Goal: Information Seeking & Learning: Find specific fact

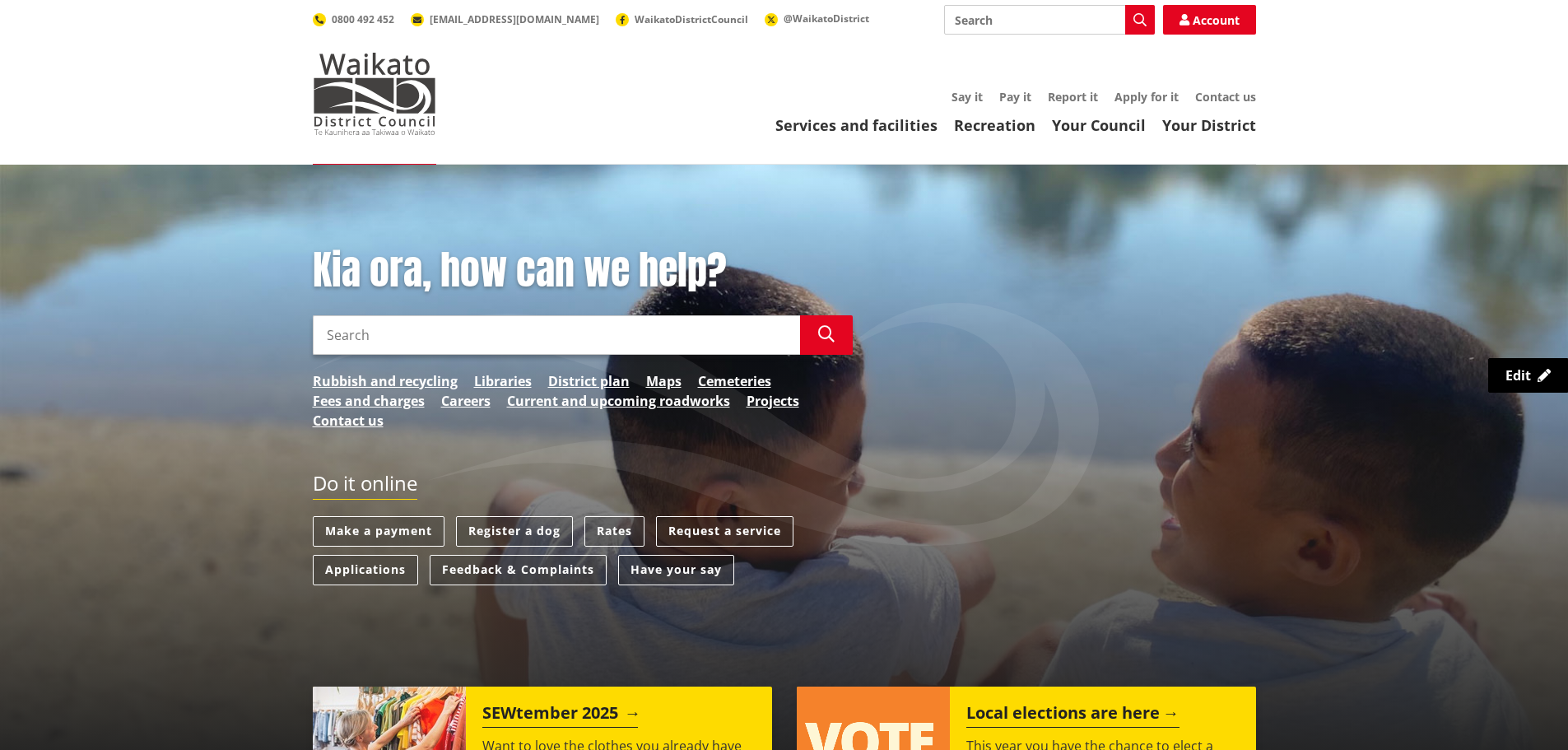
scroll to position [412, 0]
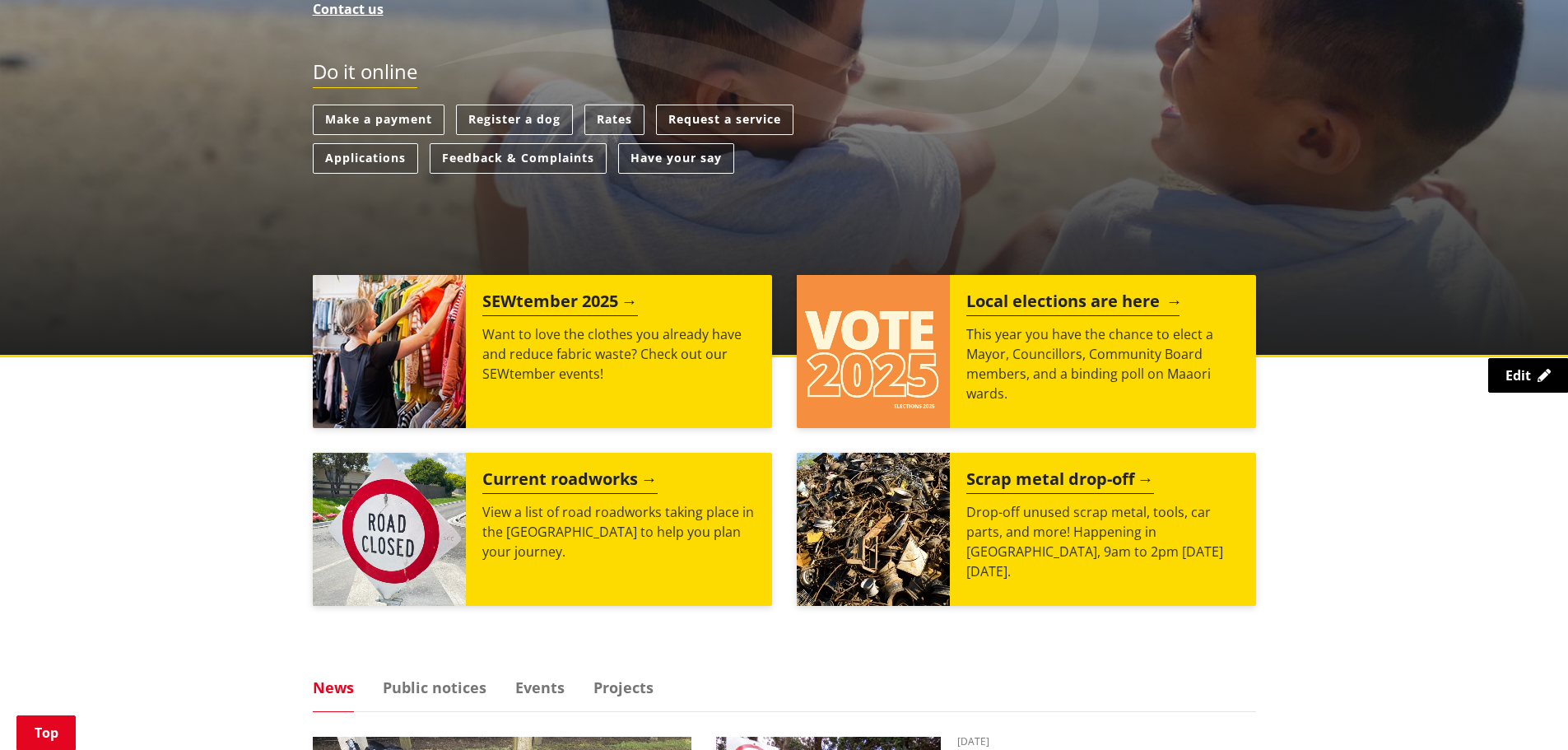
click at [878, 344] on img at bounding box center [874, 351] width 153 height 153
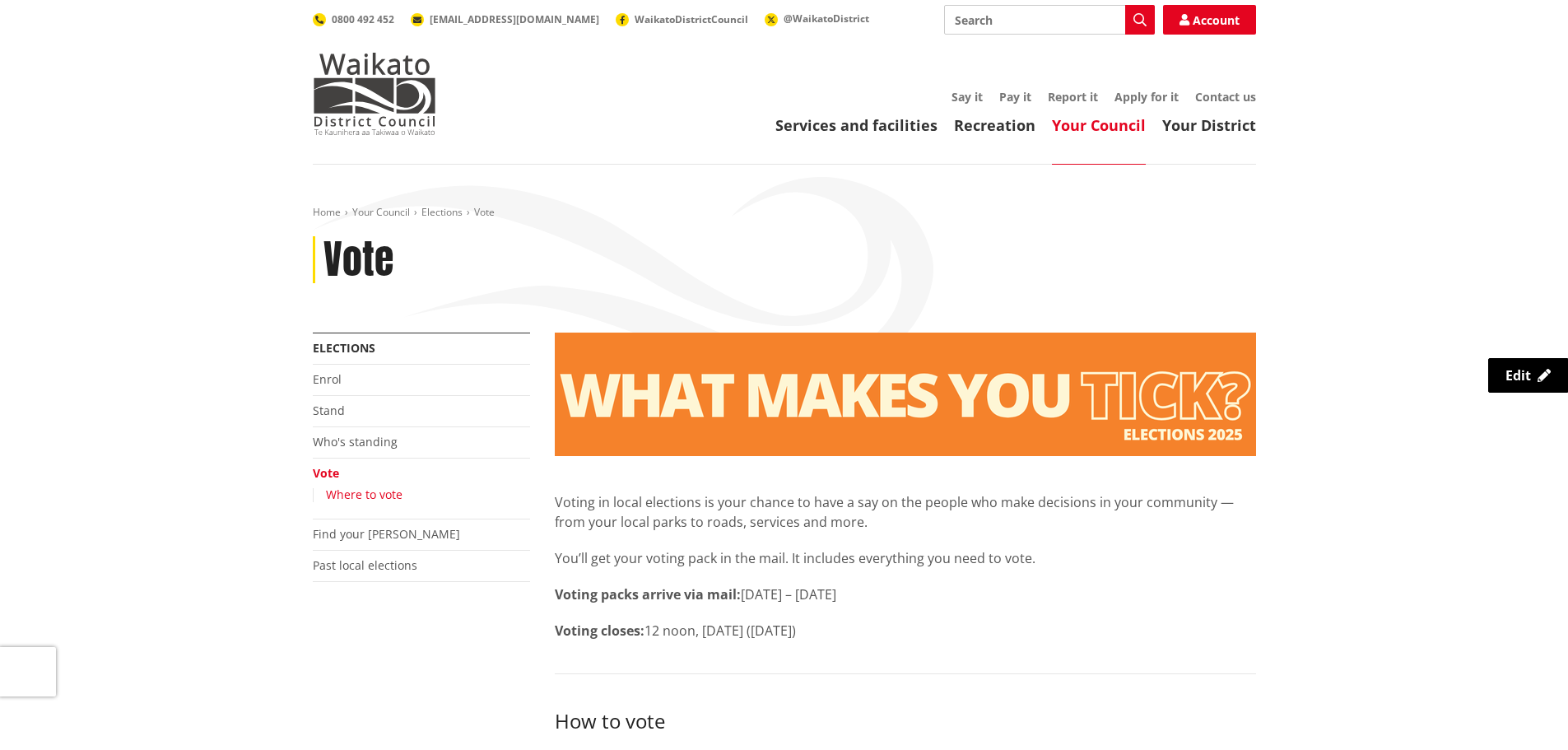
click at [391, 490] on link "Where to vote" at bounding box center [365, 495] width 77 height 16
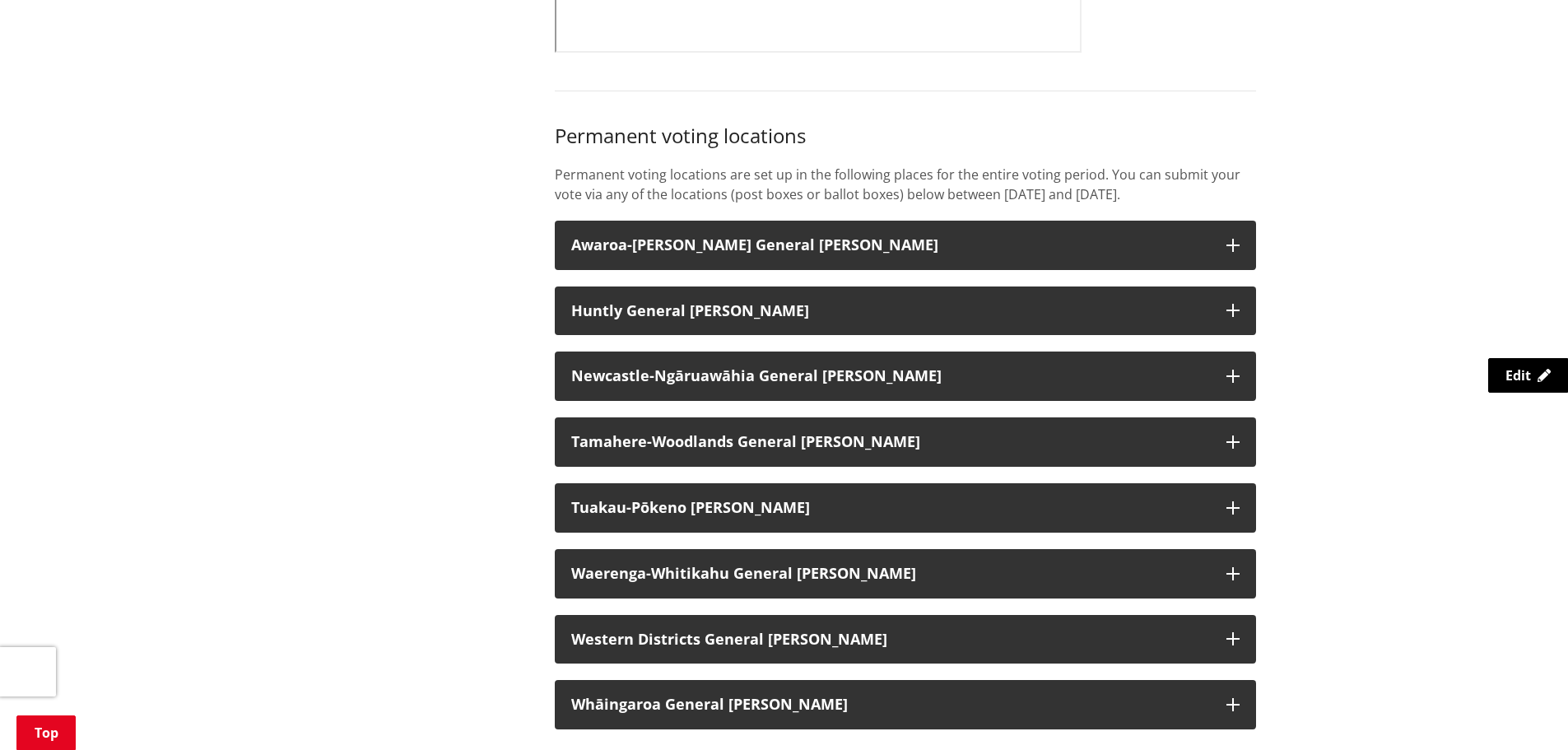
scroll to position [1071, 0]
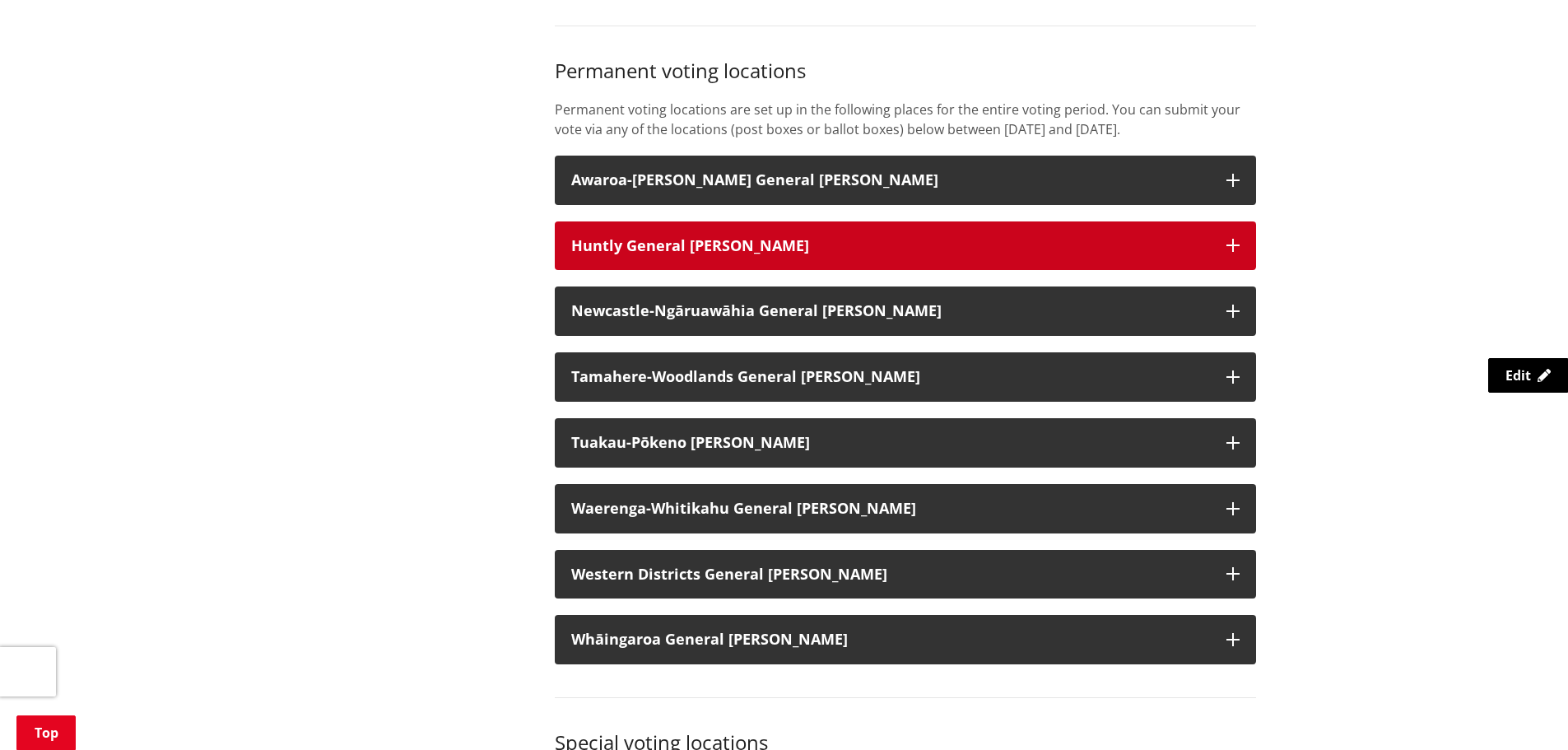
click at [659, 253] on h3 "Huntly General Ward" at bounding box center [891, 246] width 639 height 16
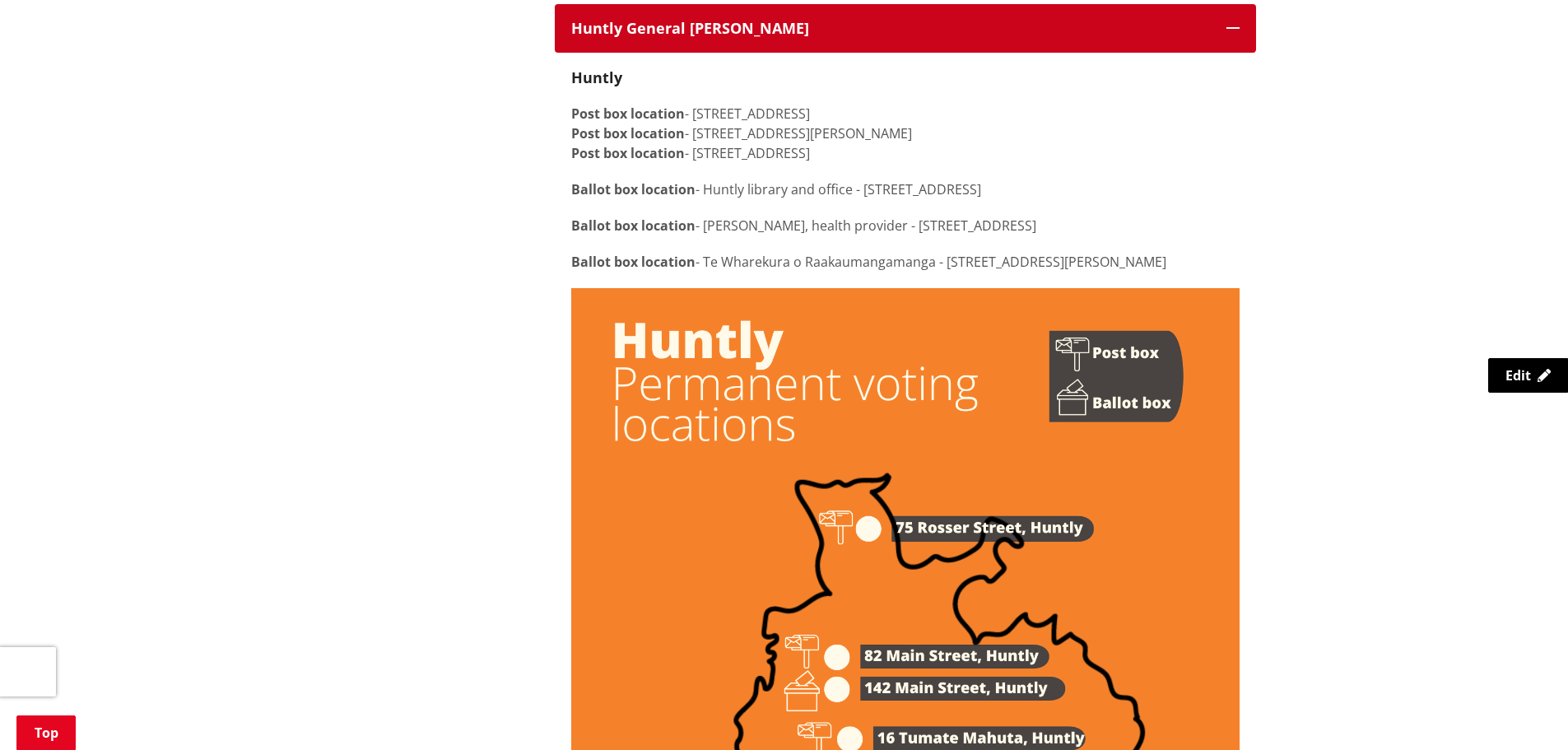
scroll to position [1235, 0]
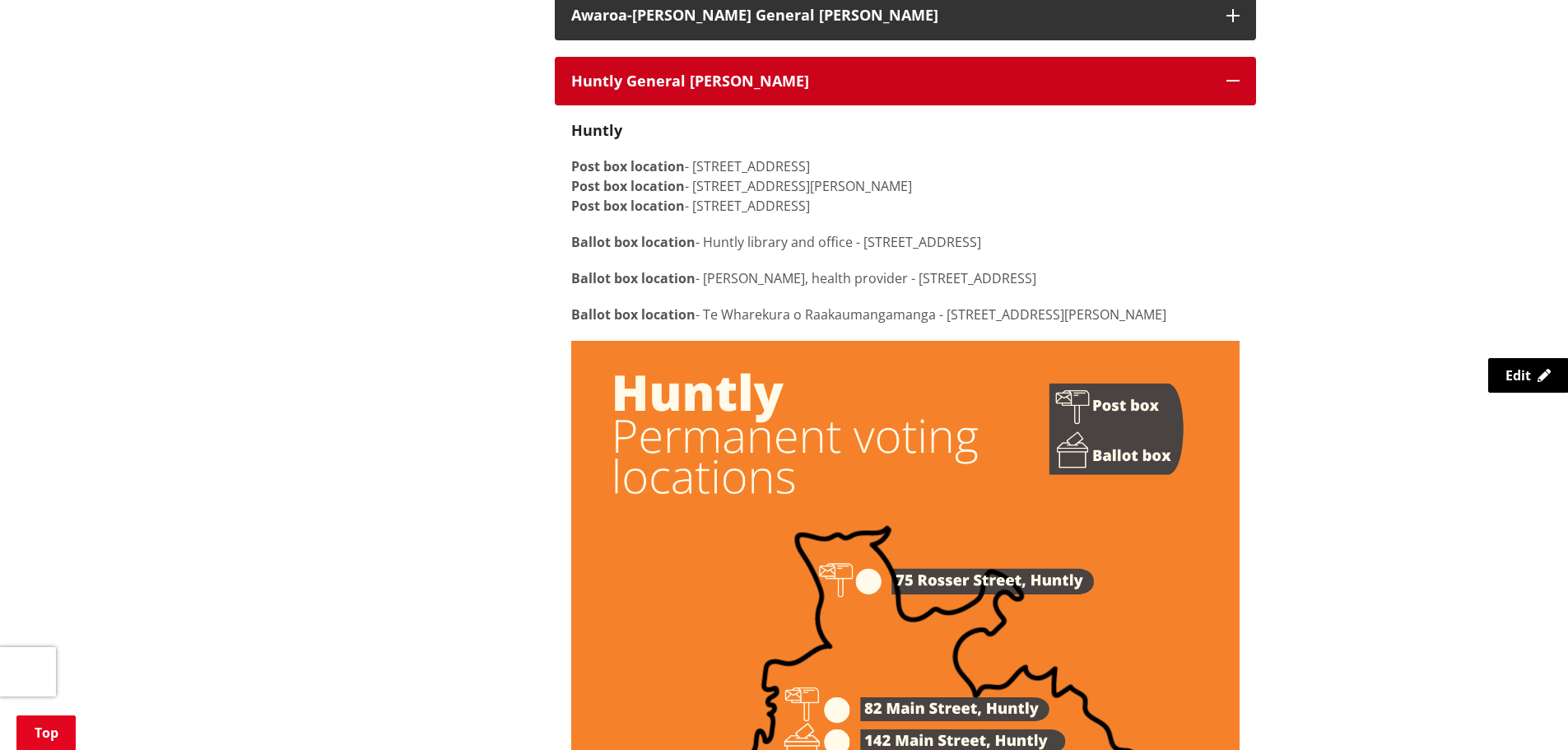
click at [961, 71] on button "Huntly General Ward" at bounding box center [905, 81] width 702 height 49
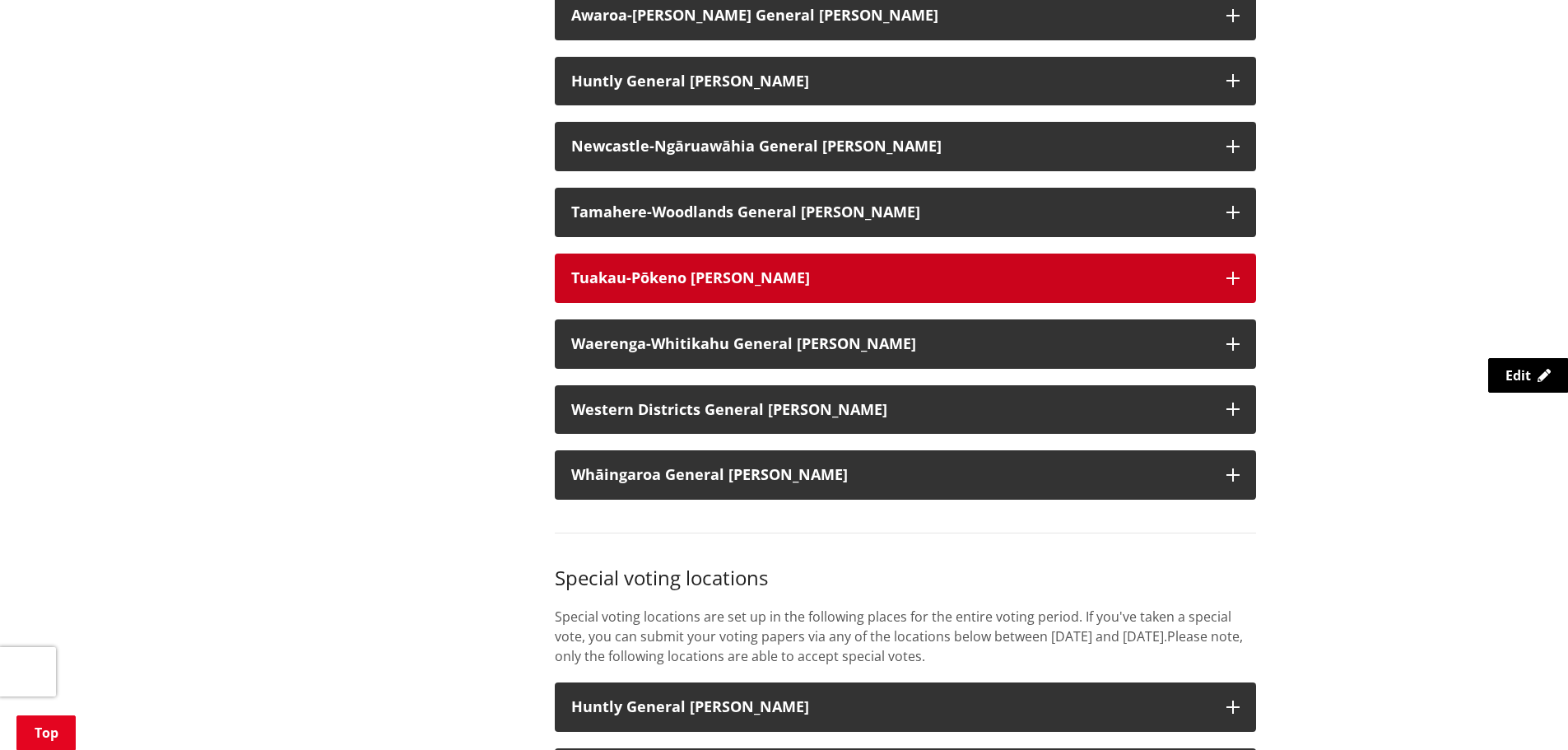
click at [783, 276] on h3 "Tuakau-Pōkeno Ward" at bounding box center [891, 278] width 639 height 16
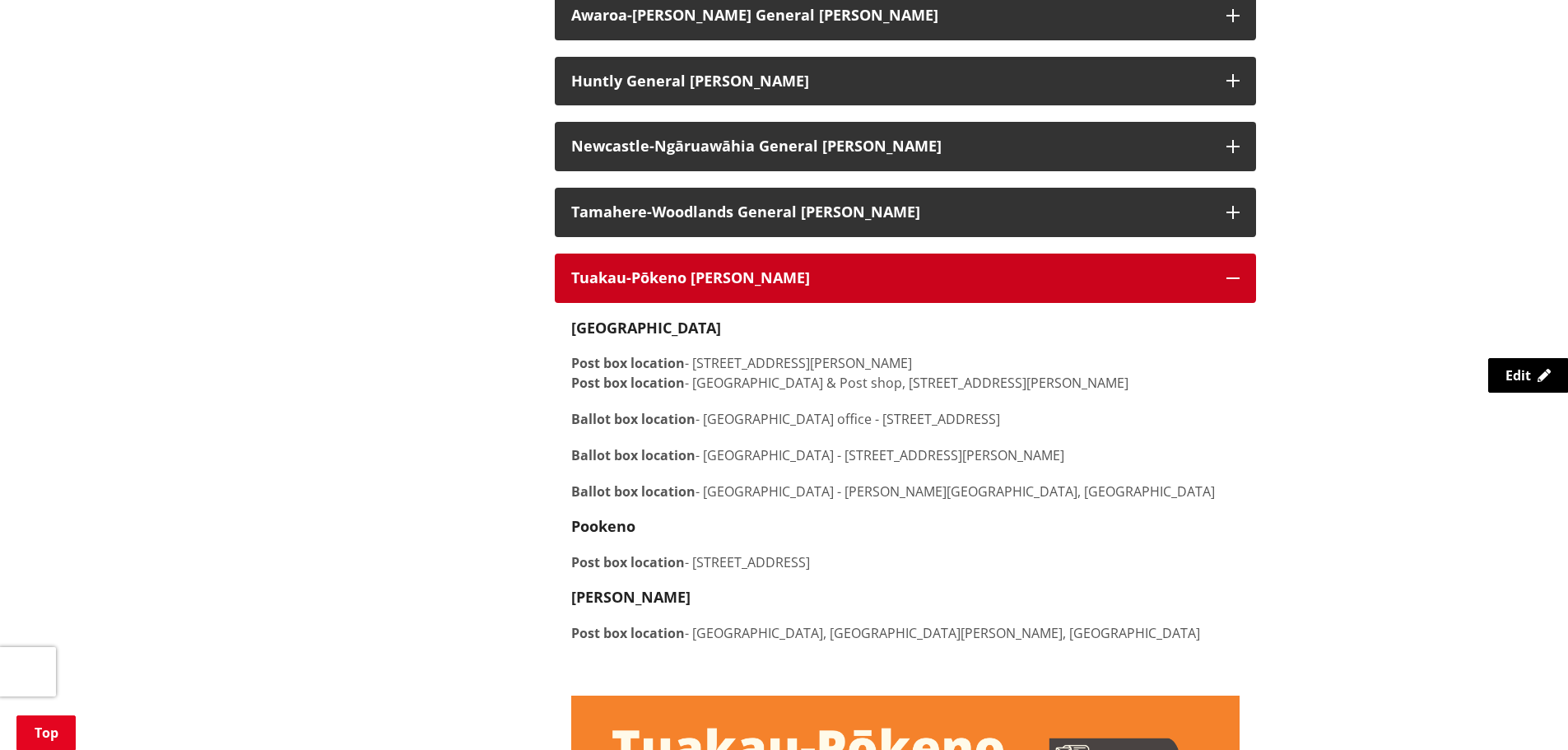
click at [1039, 275] on h3 "Tuakau-Pōkeno Ward" at bounding box center [891, 278] width 639 height 16
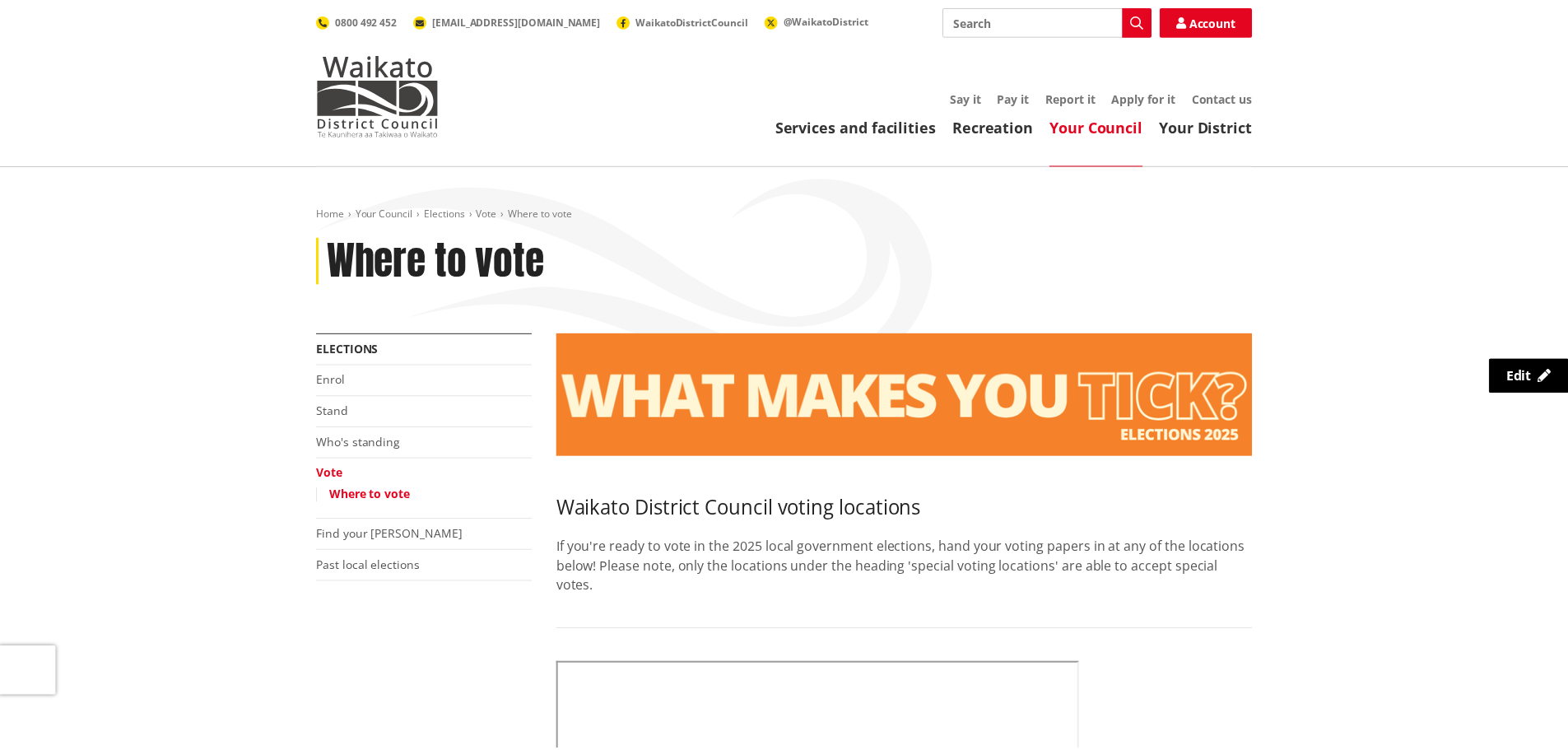
scroll to position [1235, 0]
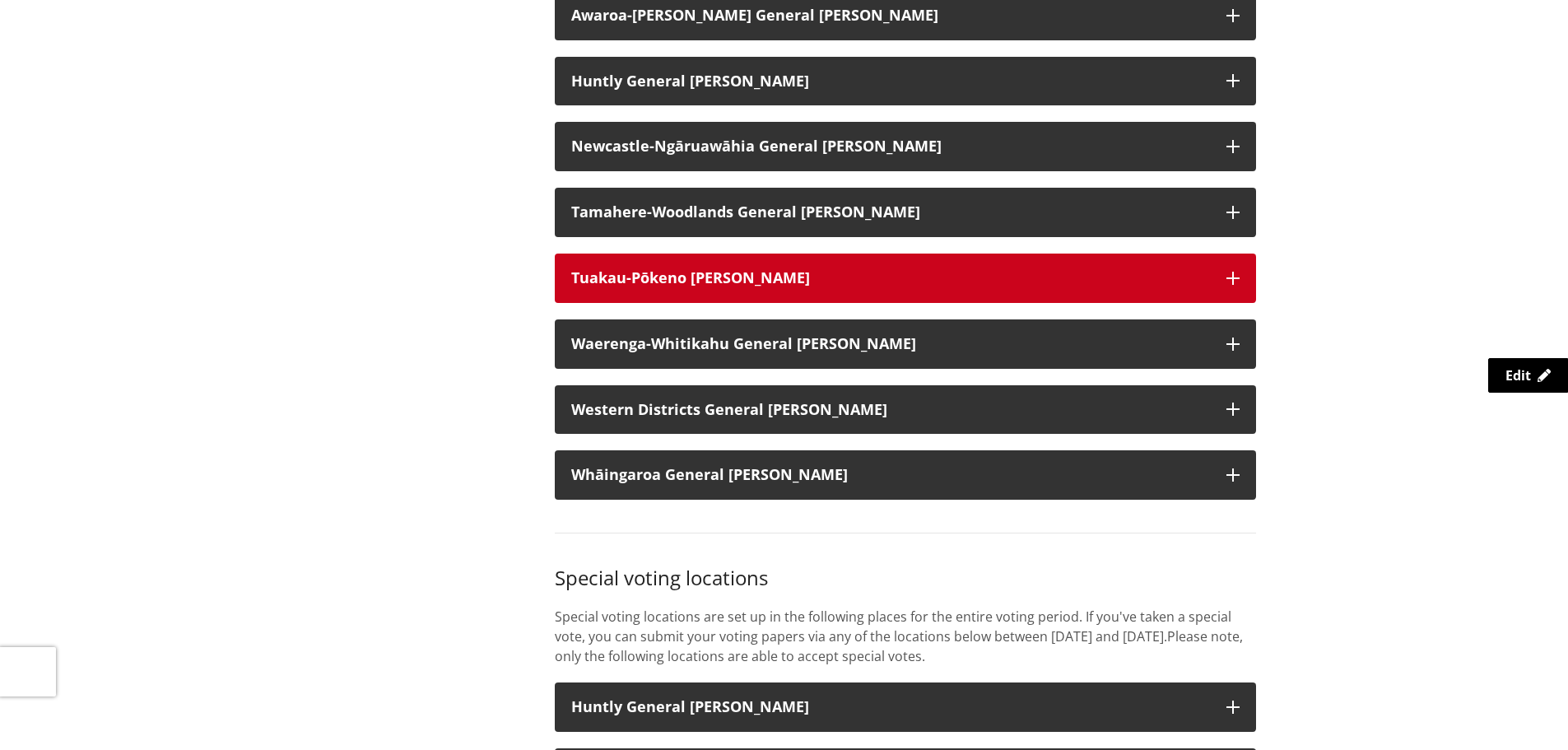
click at [834, 275] on h3 "Tuakau-Pōkeno Ward" at bounding box center [891, 278] width 639 height 16
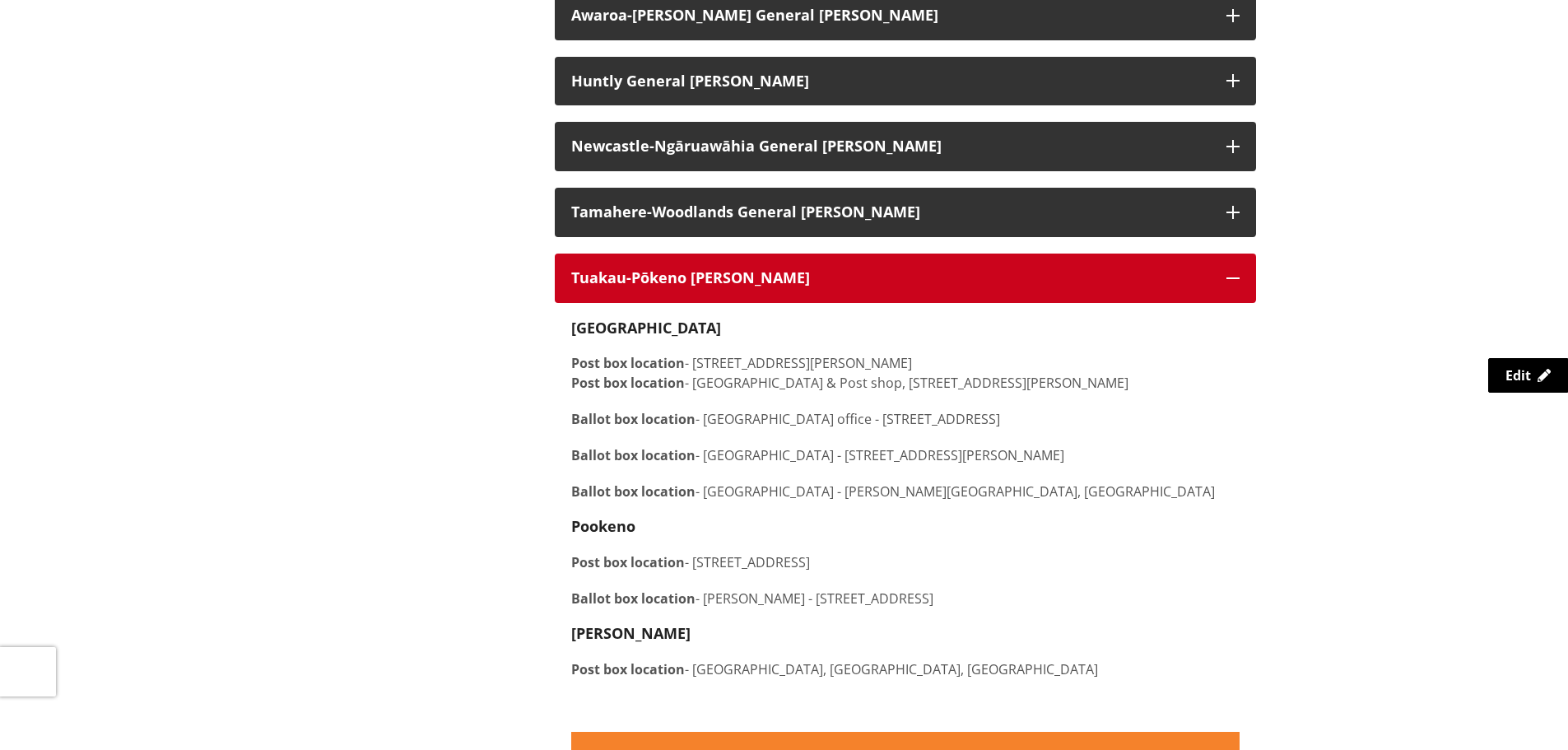
click at [834, 275] on h3 "Tuakau-Pōkeno Ward" at bounding box center [891, 278] width 639 height 16
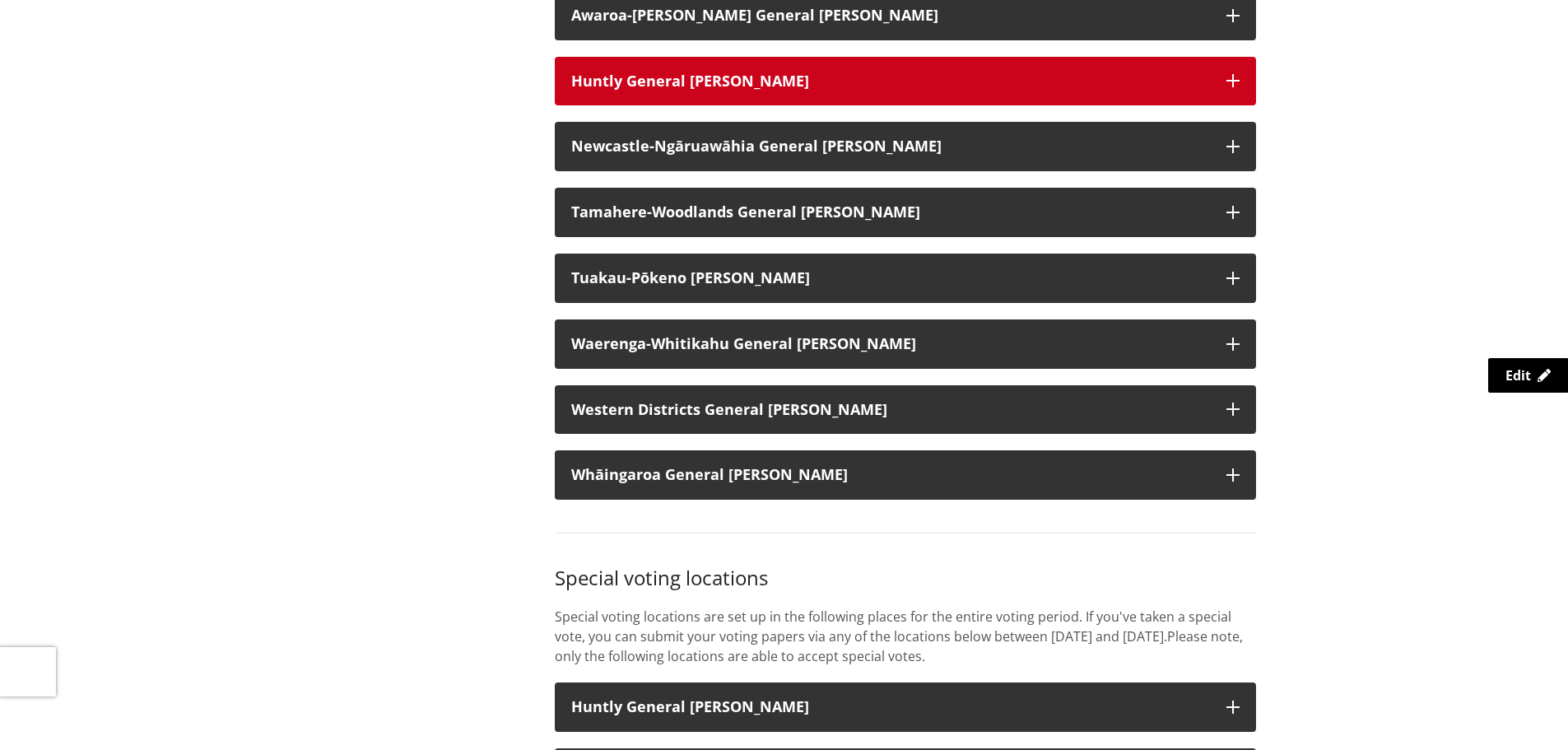
click at [730, 76] on h3 "Huntly General Ward" at bounding box center [891, 81] width 639 height 16
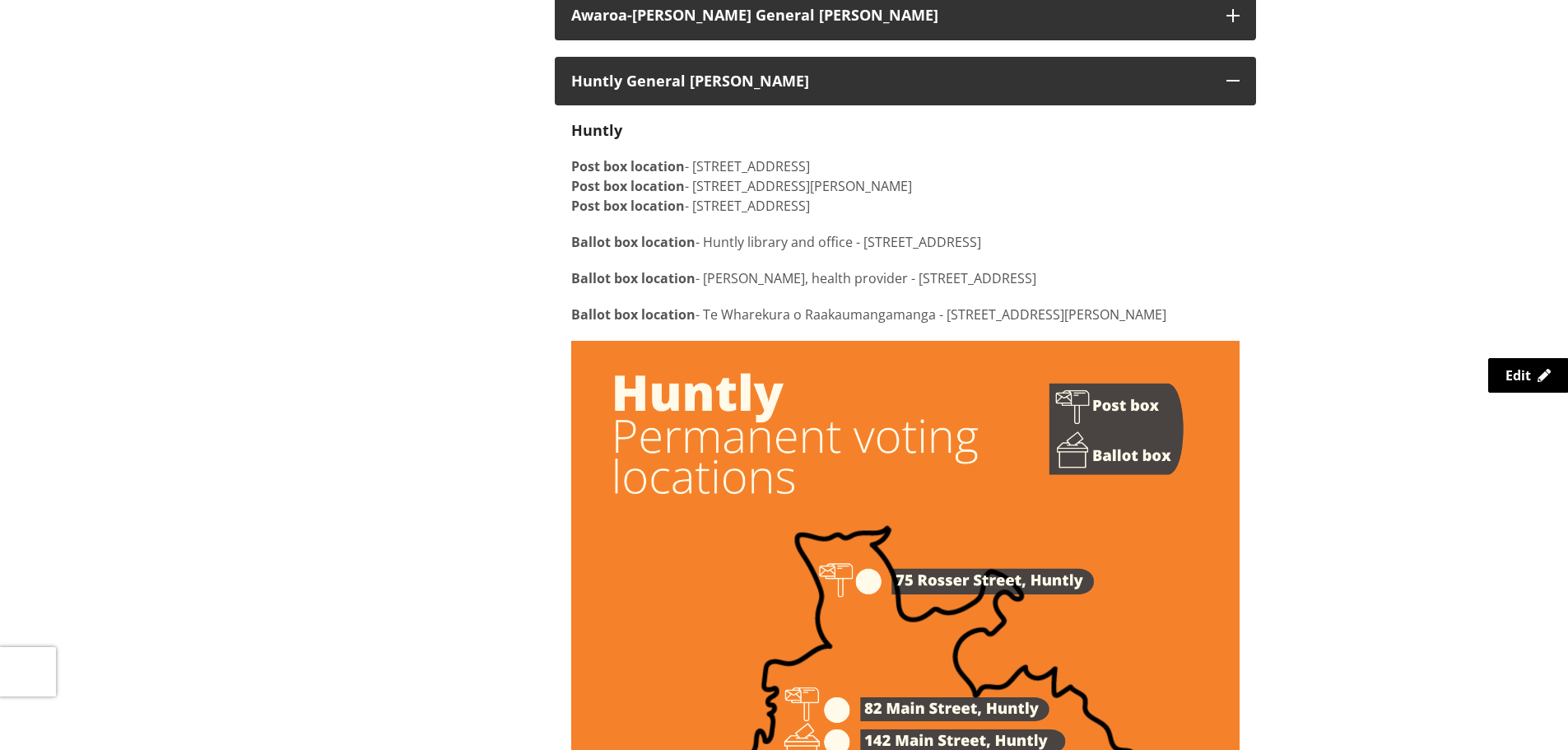
drag, startPoint x: 704, startPoint y: 280, endPoint x: 1058, endPoint y: 282, distance: 354.0
click at [1058, 282] on p "Ballot box location - Tuuhono Hauora, health provider - 2 Bridge Street, Huntly" at bounding box center [906, 278] width 669 height 20
copy p "Tuuhono Hauora, health provider - 2 Bridge Street, Huntly"
drag, startPoint x: 945, startPoint y: 317, endPoint x: 1136, endPoint y: 313, distance: 191.0
click at [1136, 313] on p "Ballot box location - Te Wharekura o Raakaumangamanga - 26 McDiarmid Crescent, …" at bounding box center [906, 315] width 669 height 20
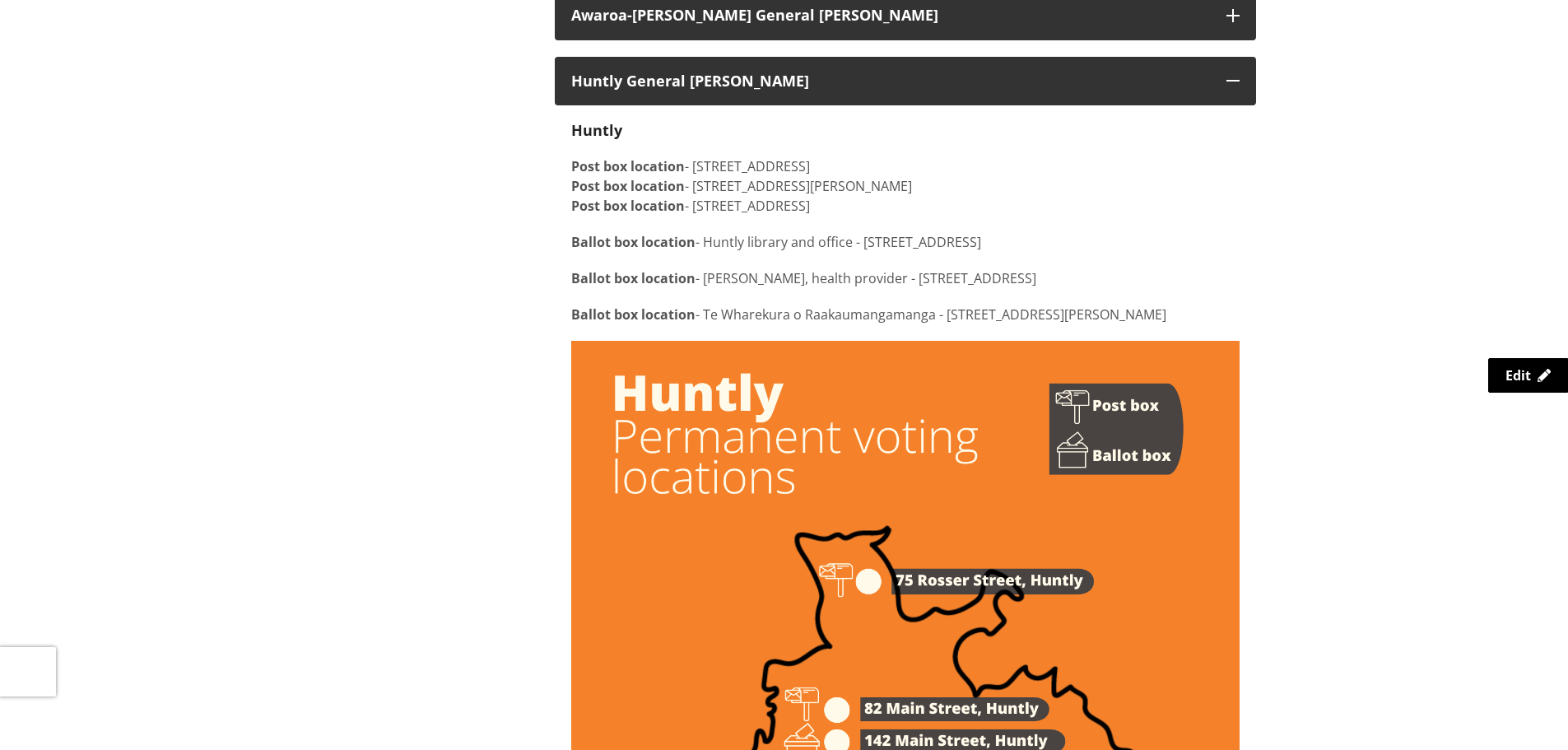
copy p "26 McDiarmid Crescent, Huntly"
drag, startPoint x: 706, startPoint y: 310, endPoint x: 1134, endPoint y: 312, distance: 428.0
click at [1134, 312] on p "Ballot box location - Te Wharekura o Raakaumangamanga - 26 McDiarmid Crescent, …" at bounding box center [906, 315] width 669 height 20
copy p "Te Wharekura o Raakaumangamanga - 26 McDiarmid Crescent, Huntly"
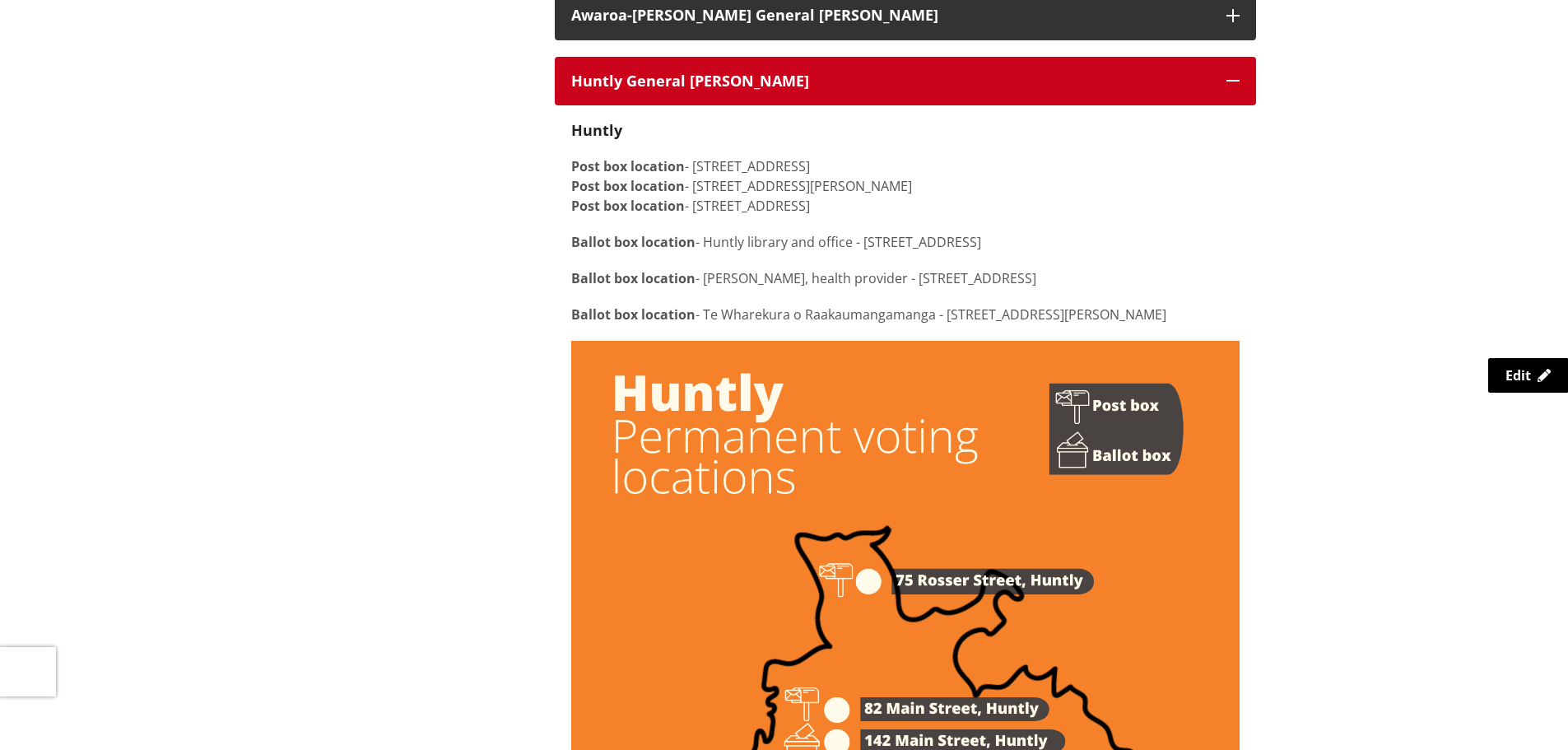
click at [956, 88] on h3 "Huntly General Ward" at bounding box center [891, 81] width 639 height 16
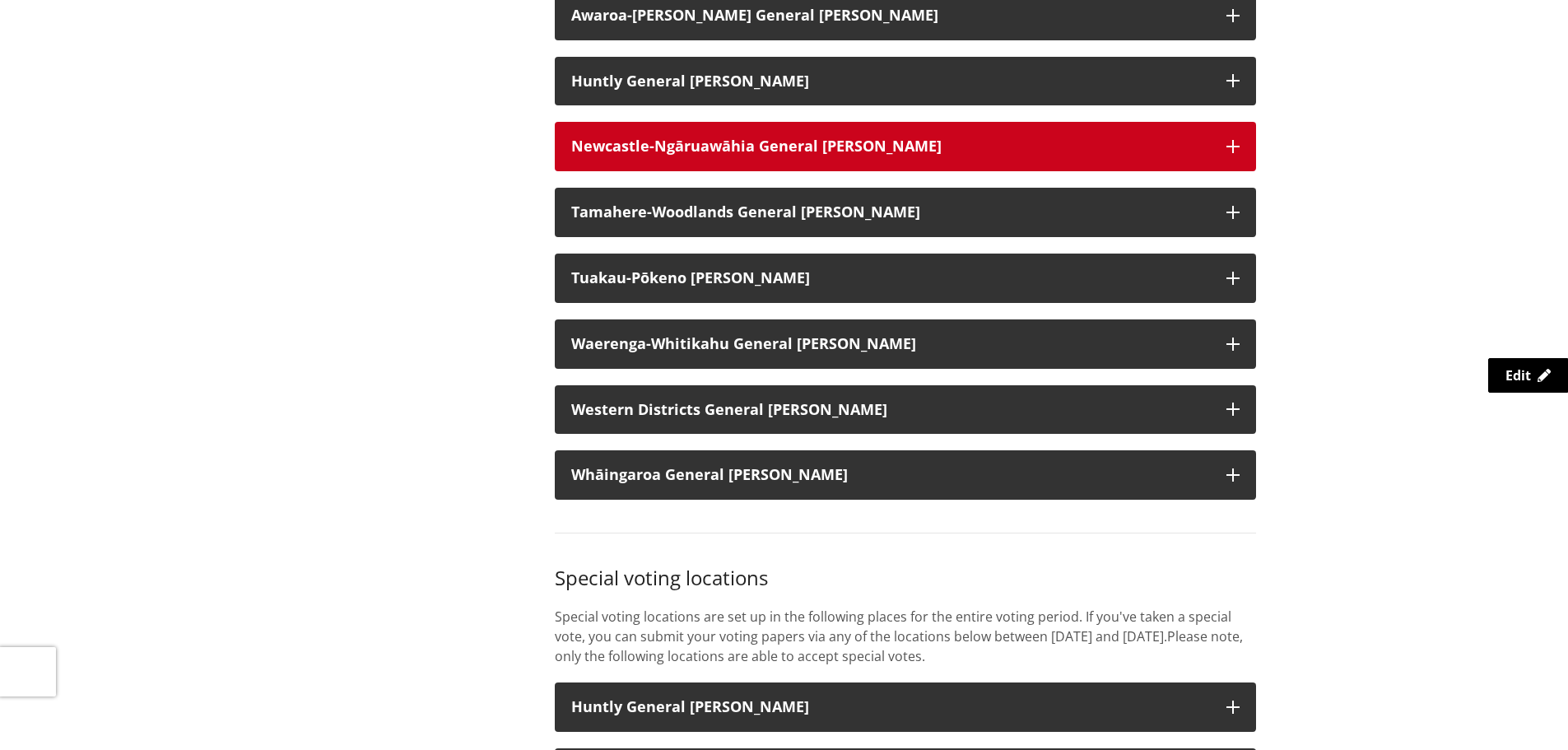
click at [758, 150] on strong "Newcastle-Ngāruawāhia General Ward" at bounding box center [757, 145] width 371 height 20
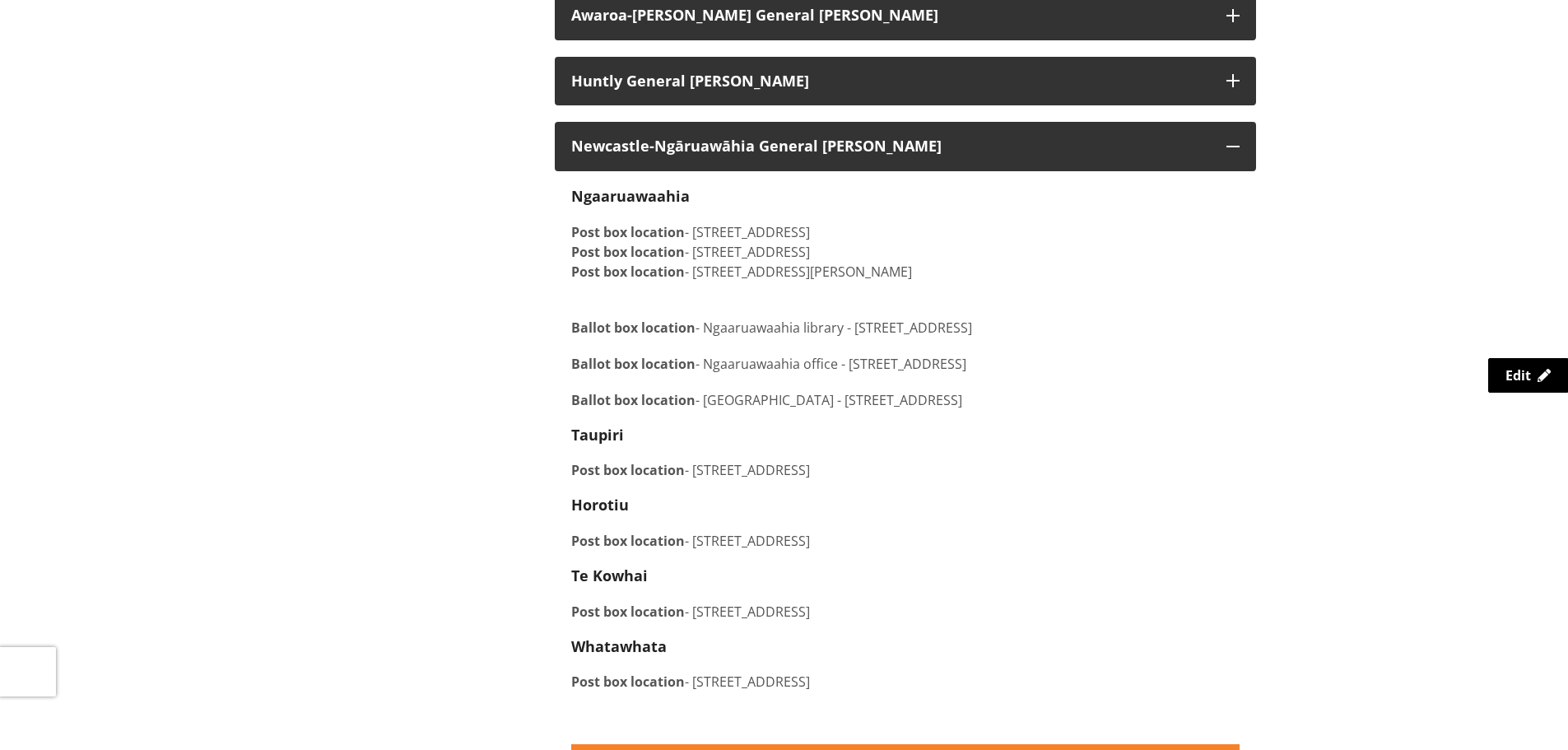
drag, startPoint x: 702, startPoint y: 403, endPoint x: 1063, endPoint y: 404, distance: 361.0
click at [1063, 404] on p "Ballot box location - Ngaa Miro Health Centre - 29 River Road, Ngaaruawaahia" at bounding box center [906, 400] width 669 height 20
copy p "Ngaa Miro Health Centre - 29 River Road, Ngaaruawaahia"
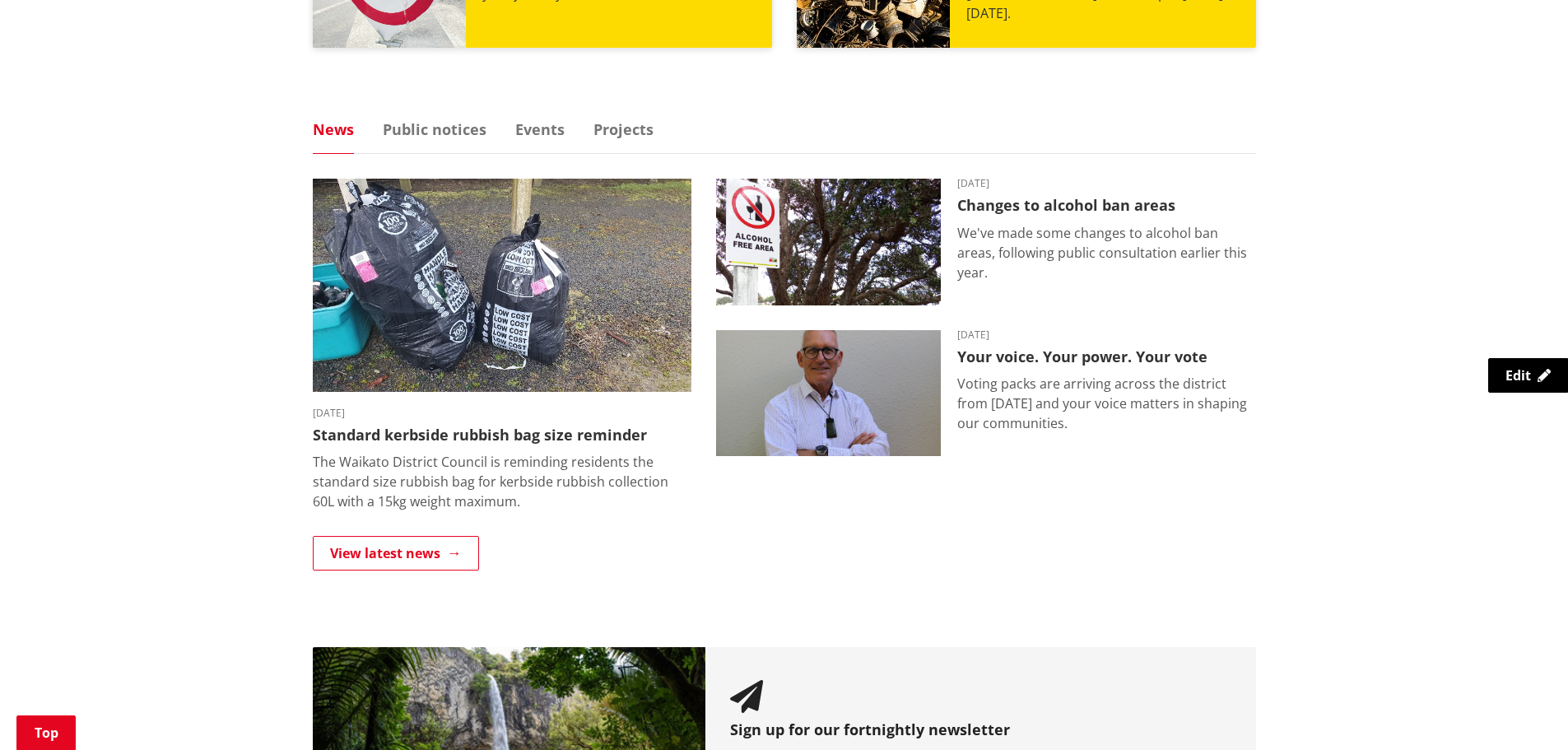
scroll to position [988, 0]
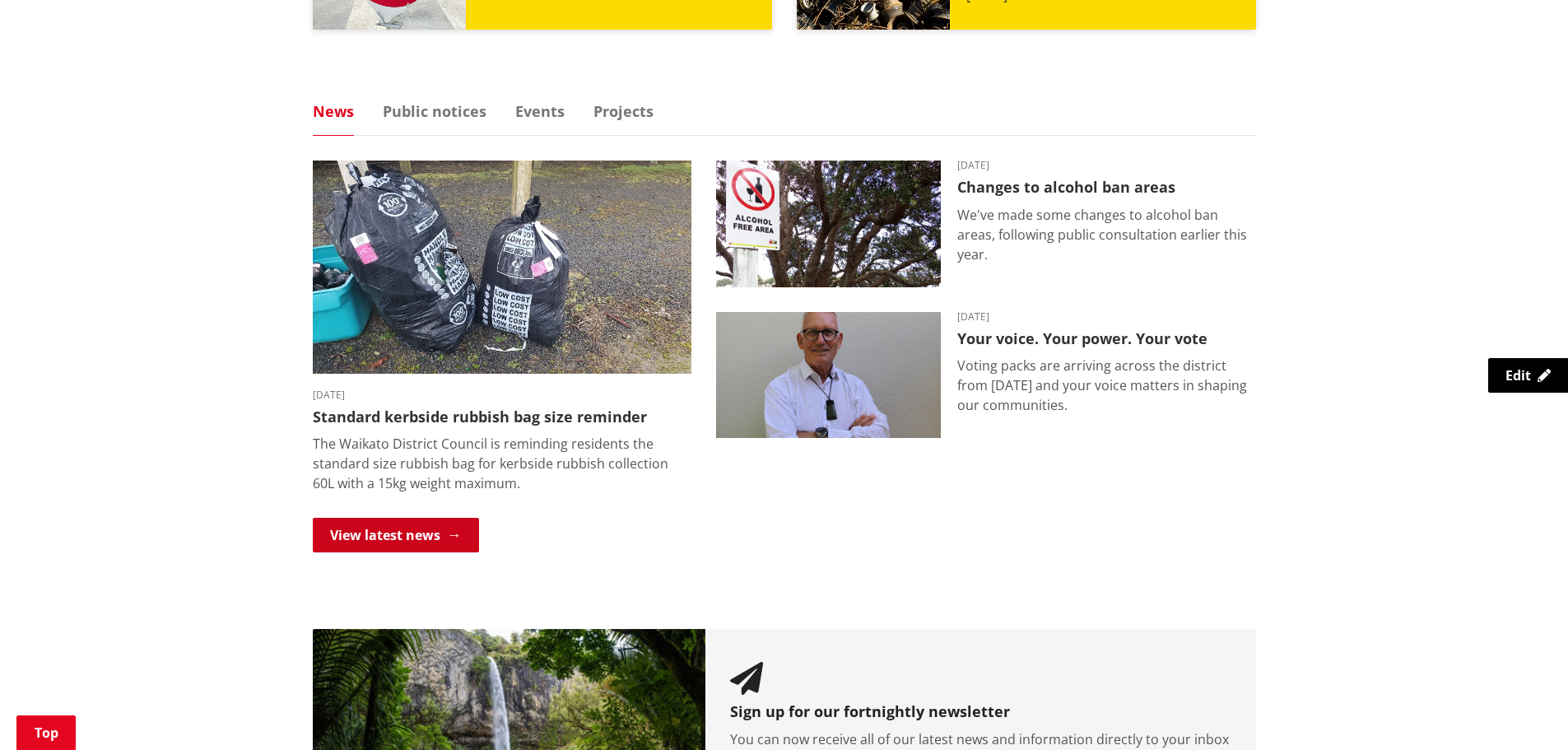
click at [370, 532] on link "View latest news" at bounding box center [396, 535] width 167 height 35
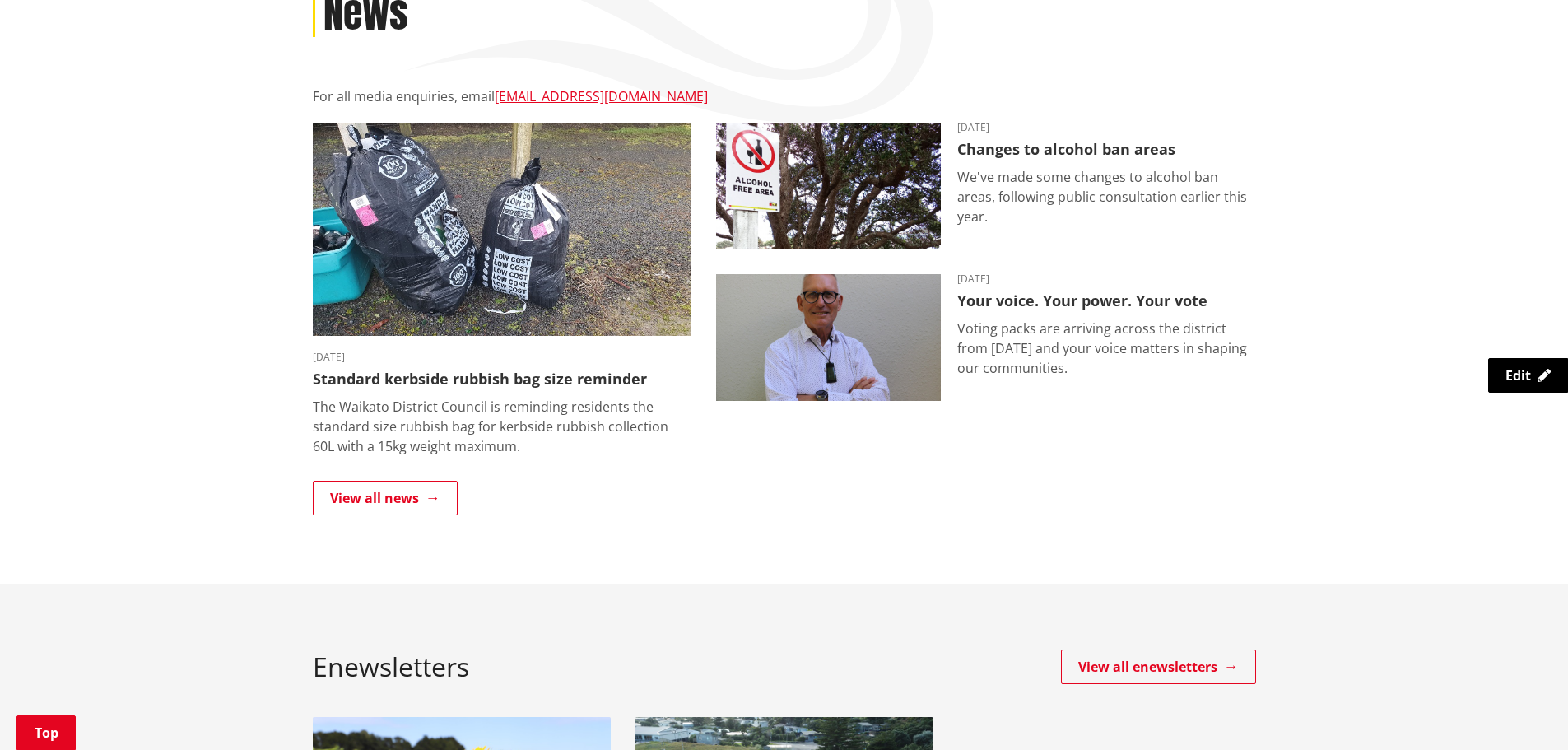
scroll to position [247, 0]
click at [400, 497] on link "View all news" at bounding box center [385, 497] width 145 height 35
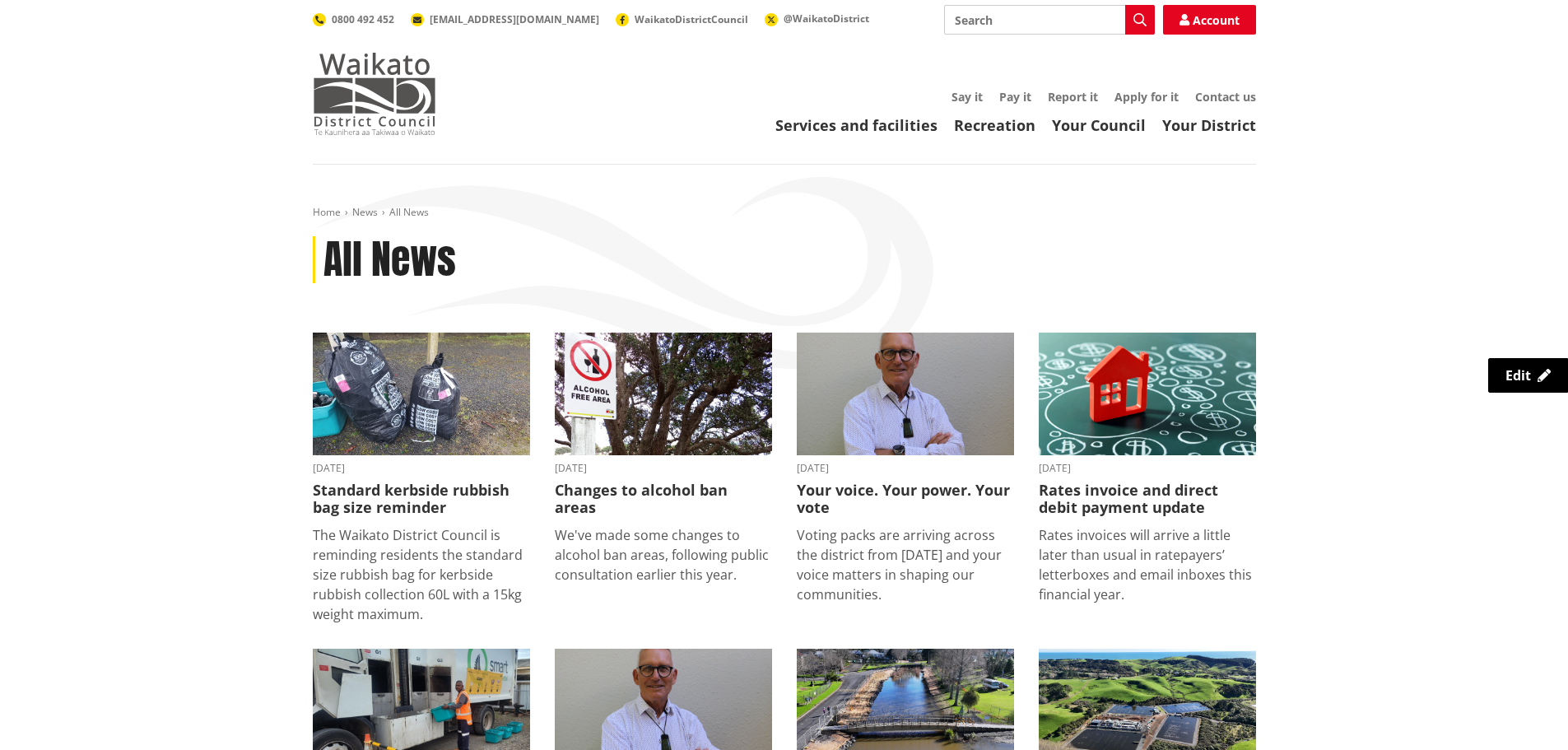
click at [405, 67] on img at bounding box center [374, 94] width 124 height 82
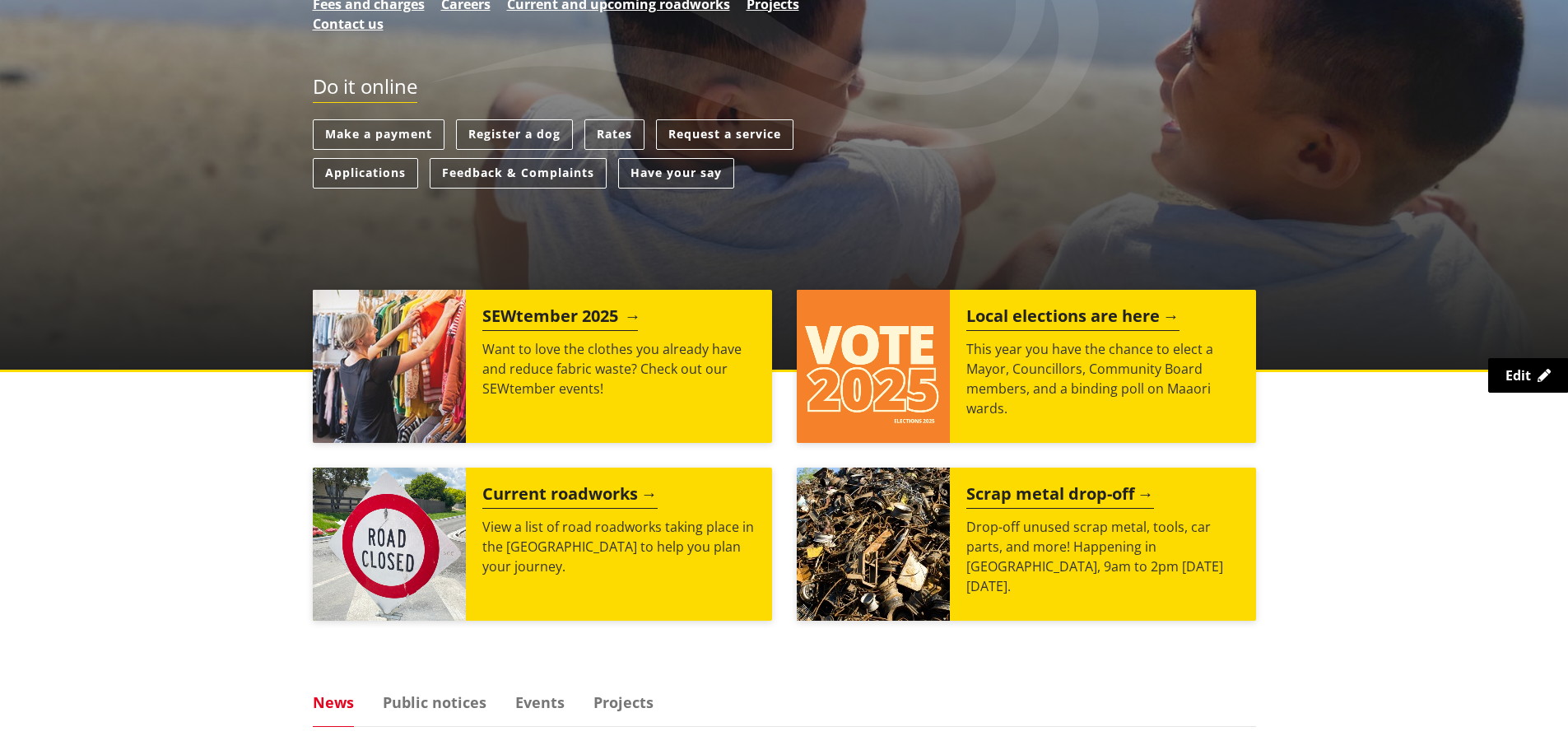
scroll to position [412, 0]
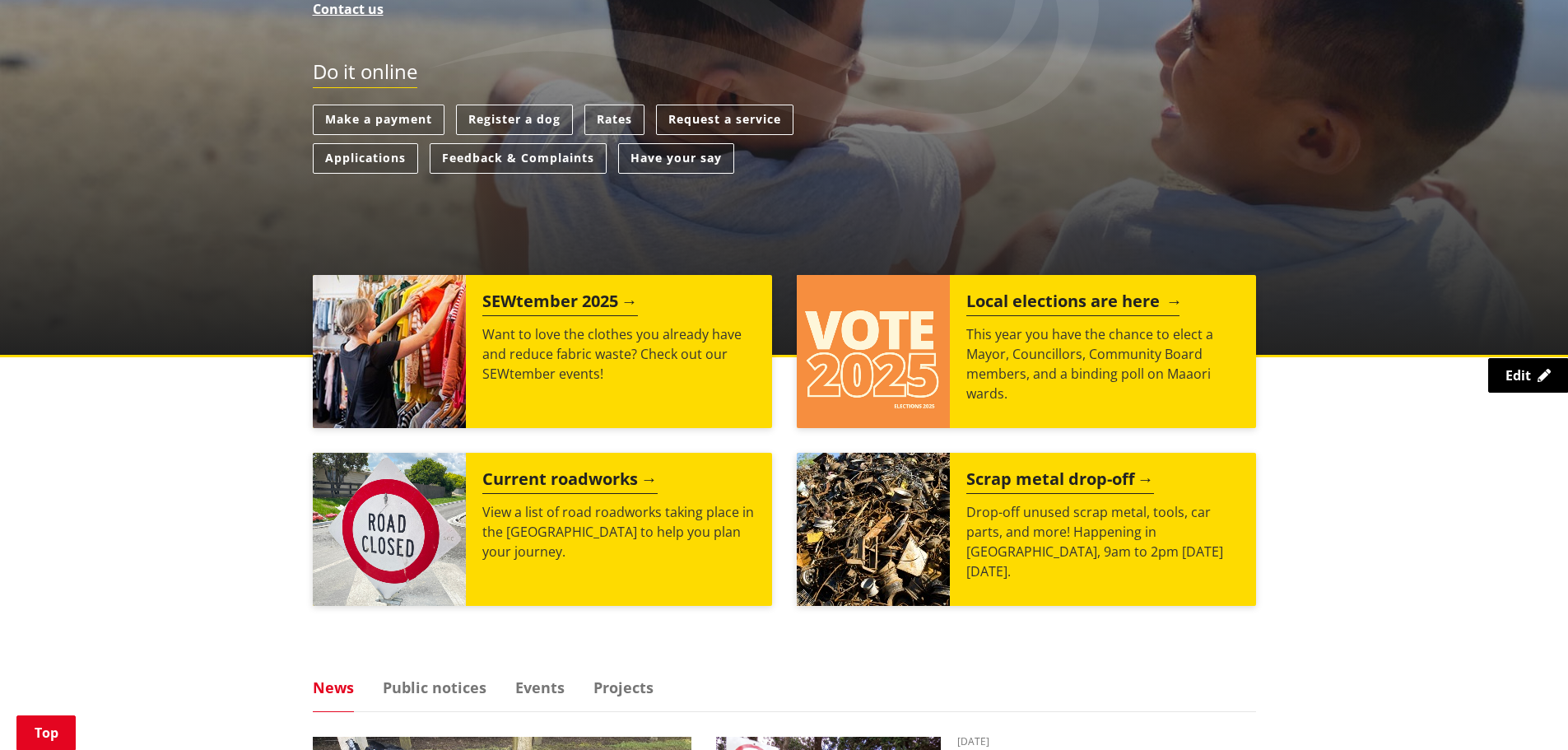
click at [824, 337] on img at bounding box center [874, 351] width 153 height 153
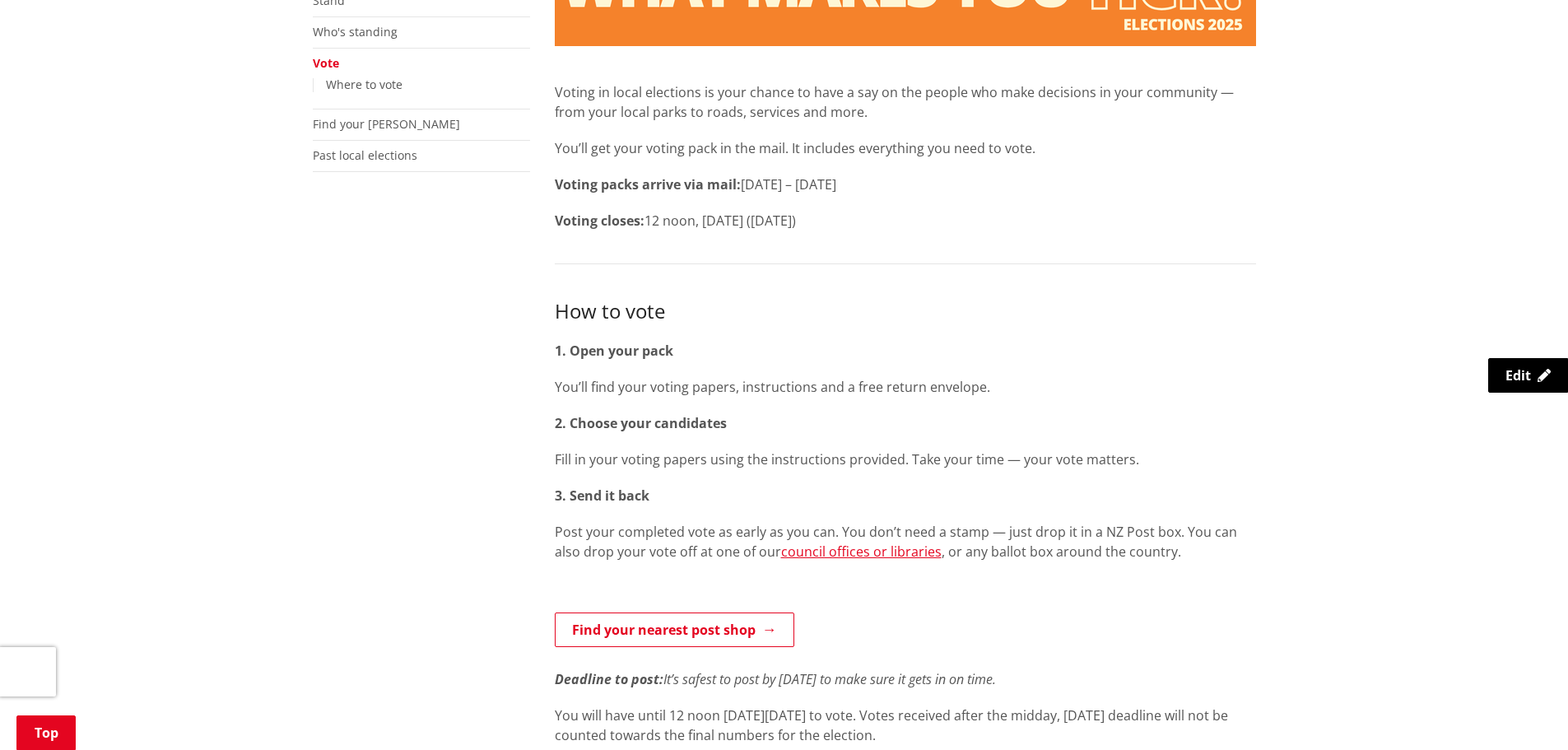
scroll to position [412, 0]
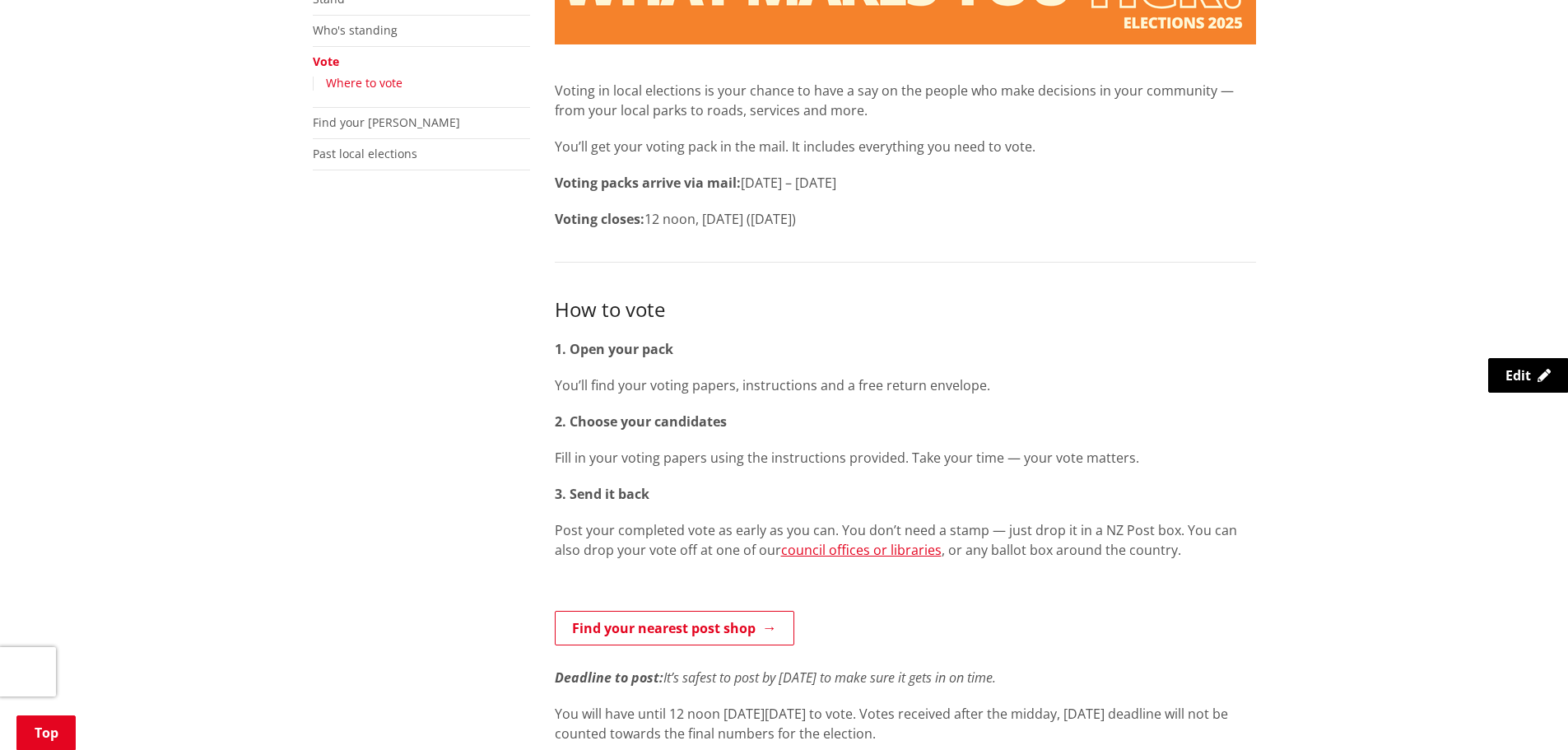
click at [392, 82] on link "Where to vote" at bounding box center [365, 83] width 77 height 16
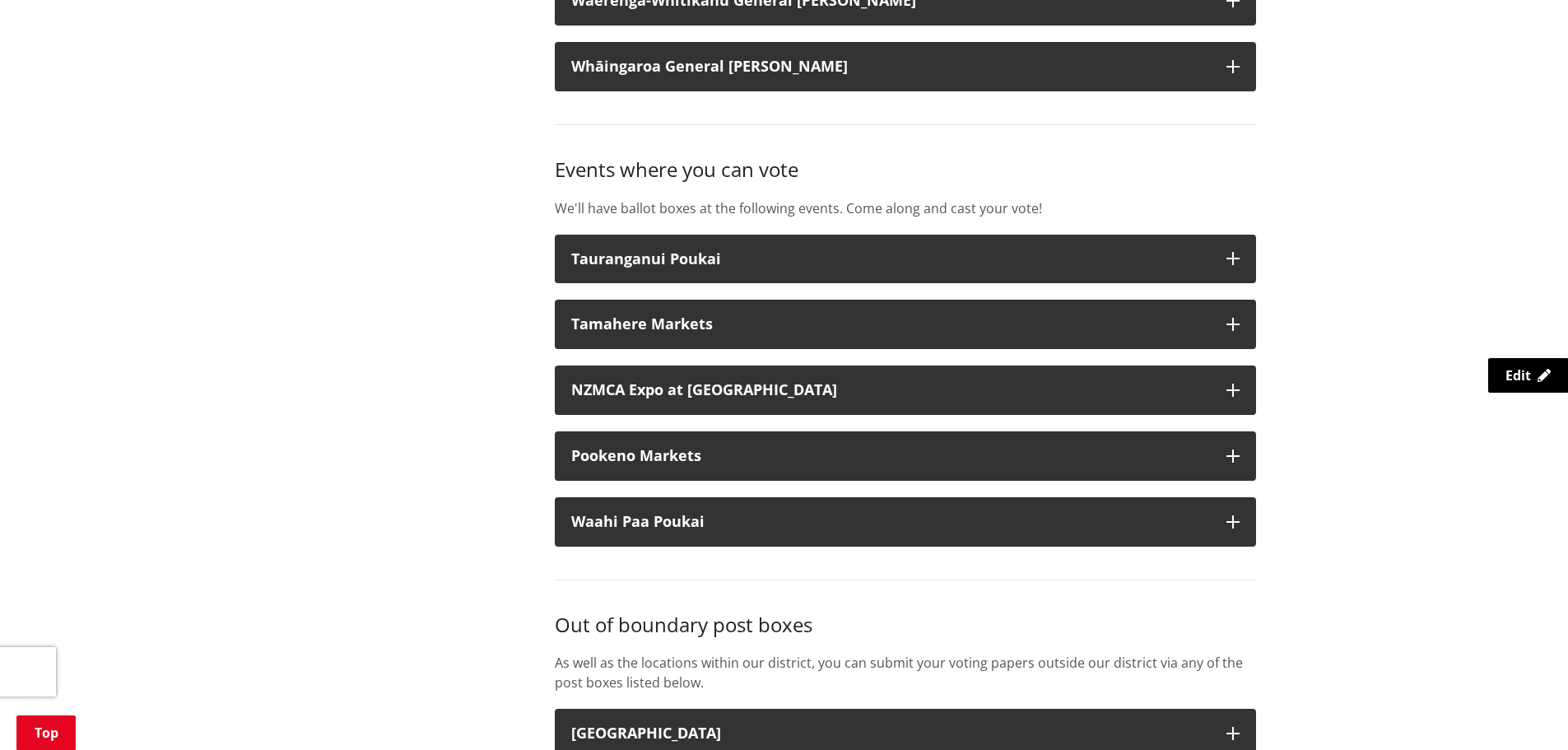
scroll to position [2388, 0]
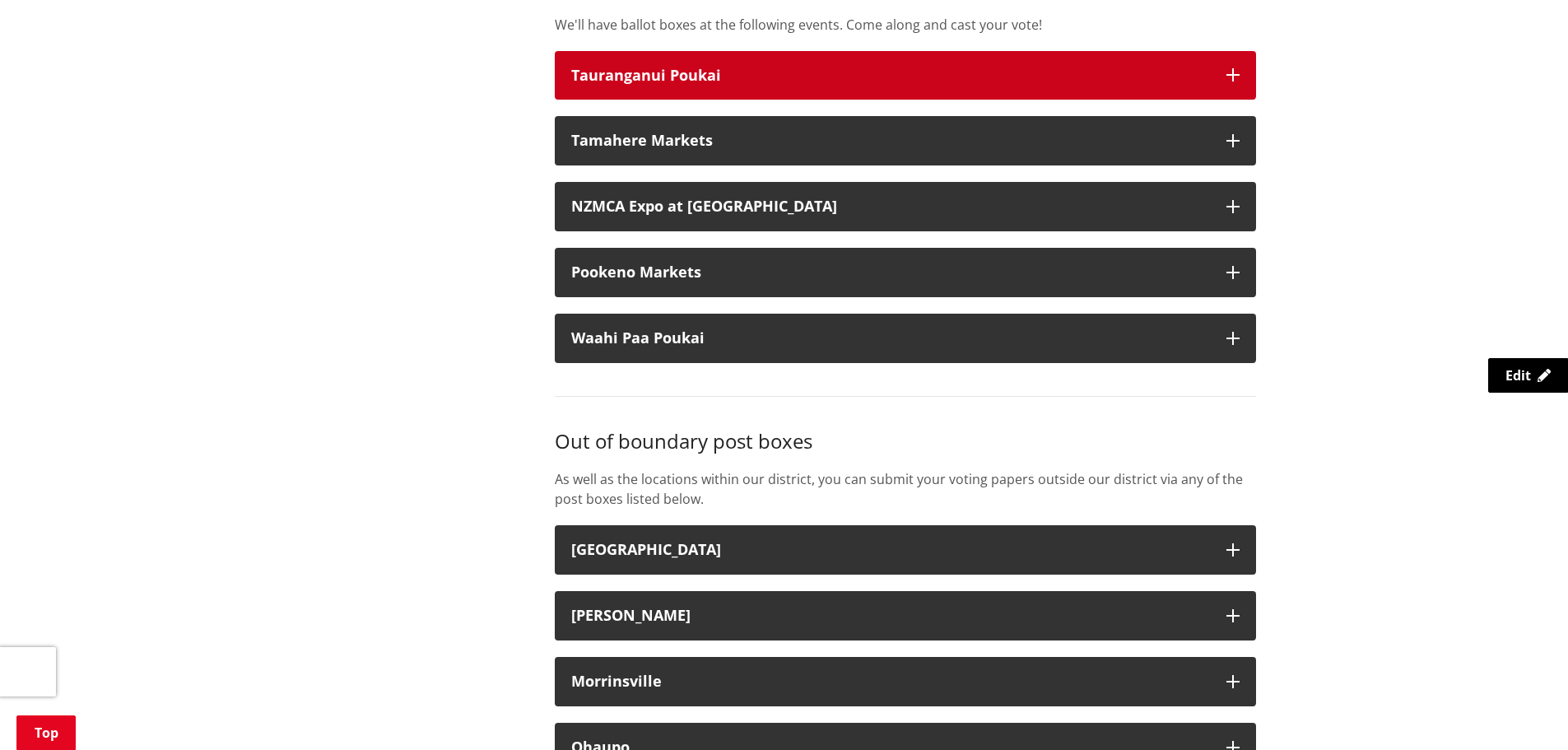
click at [911, 85] on button "Tauranganui Poukai" at bounding box center [905, 75] width 702 height 49
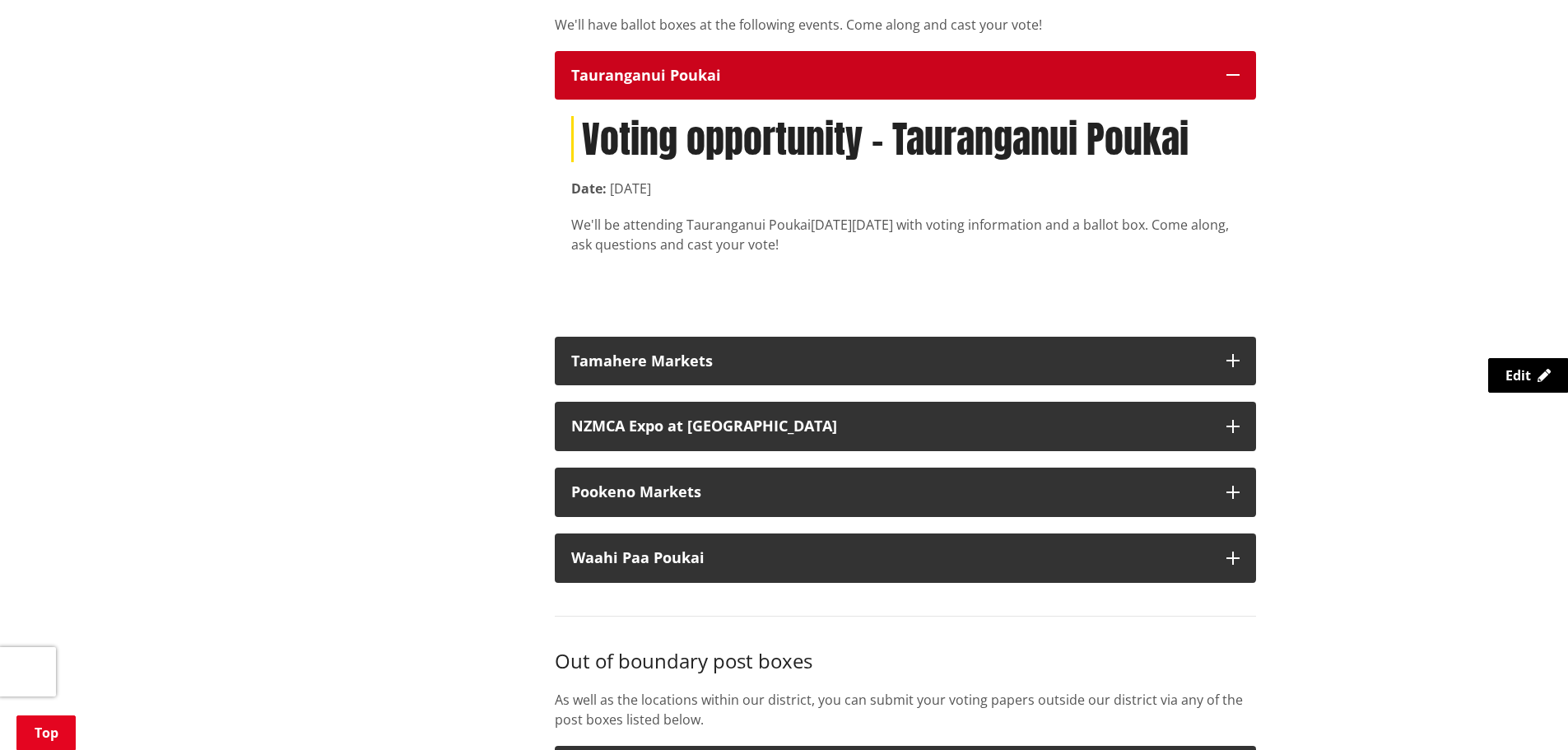
click at [911, 86] on button "Tauranganui Poukai" at bounding box center [905, 75] width 702 height 49
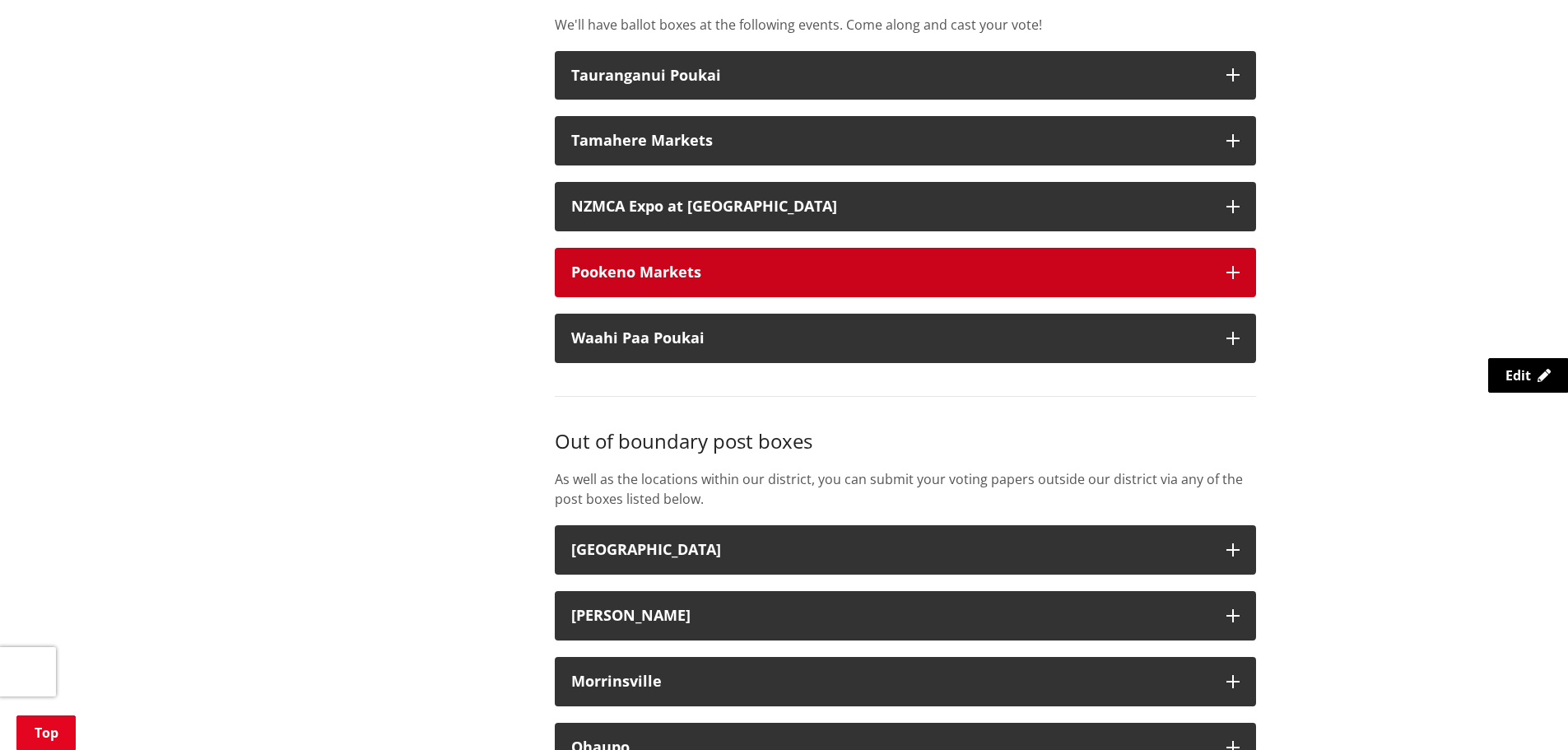
click at [871, 264] on div "Pookeno Markets" at bounding box center [891, 272] width 639 height 16
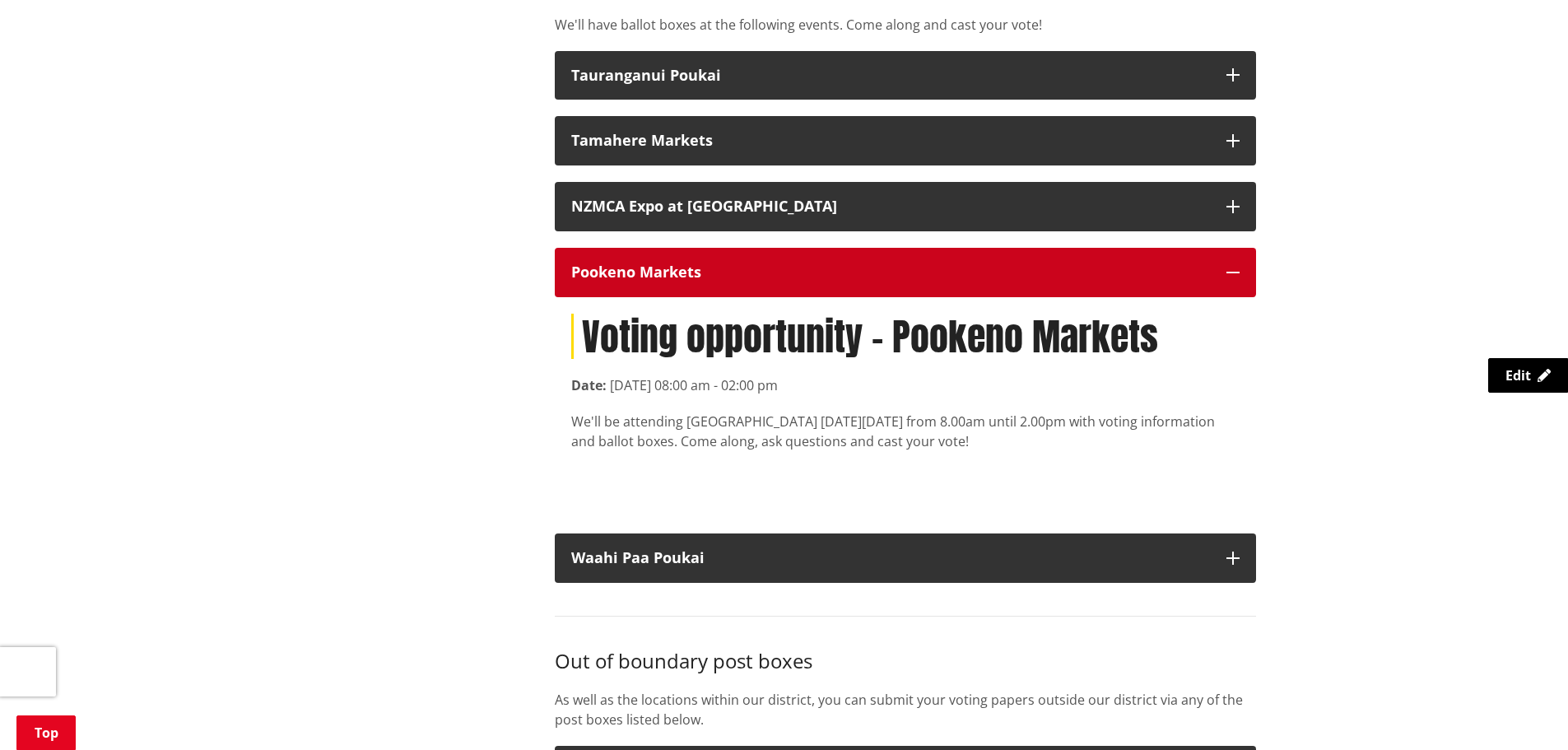
click at [867, 276] on div "Pookeno Markets" at bounding box center [891, 272] width 639 height 16
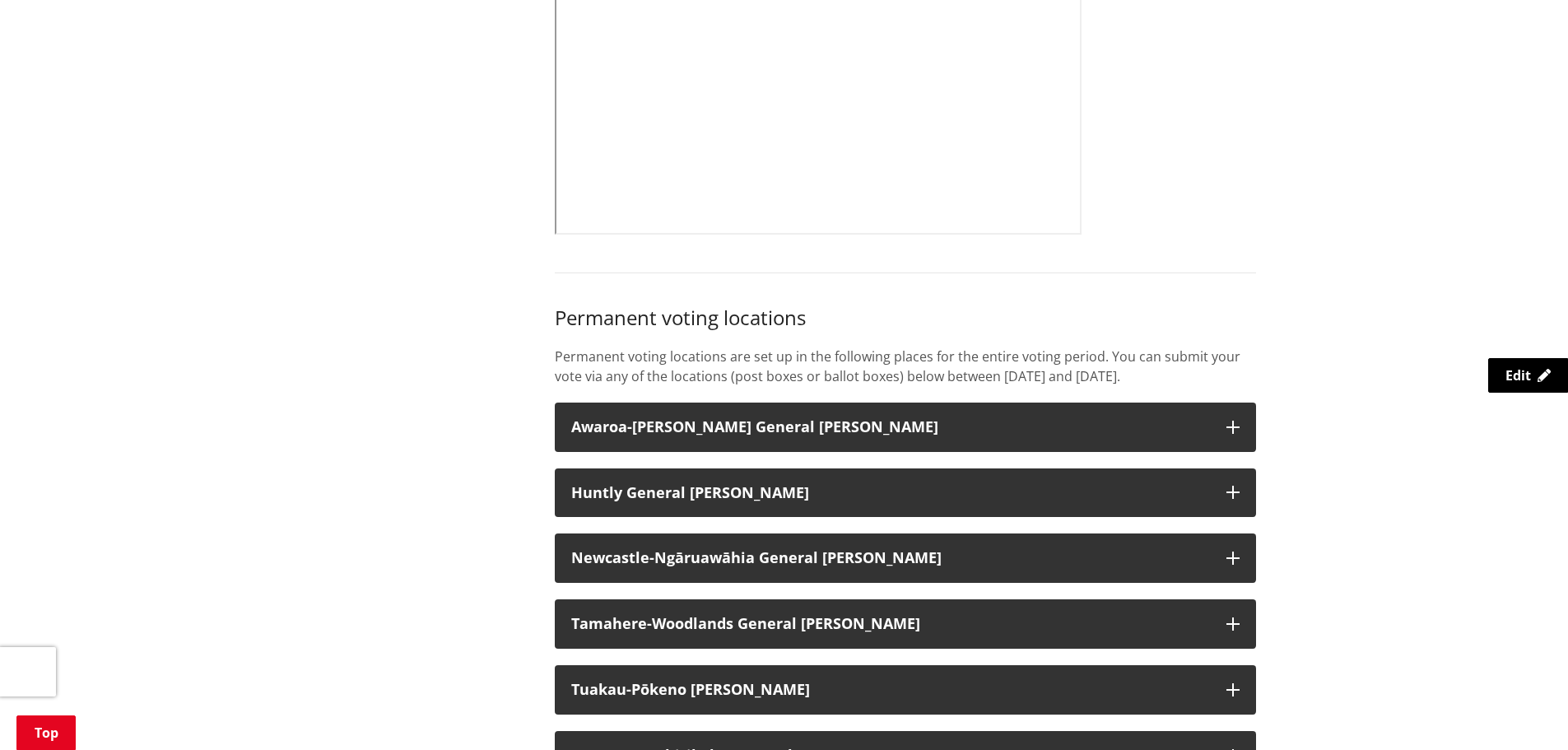
scroll to position [1153, 0]
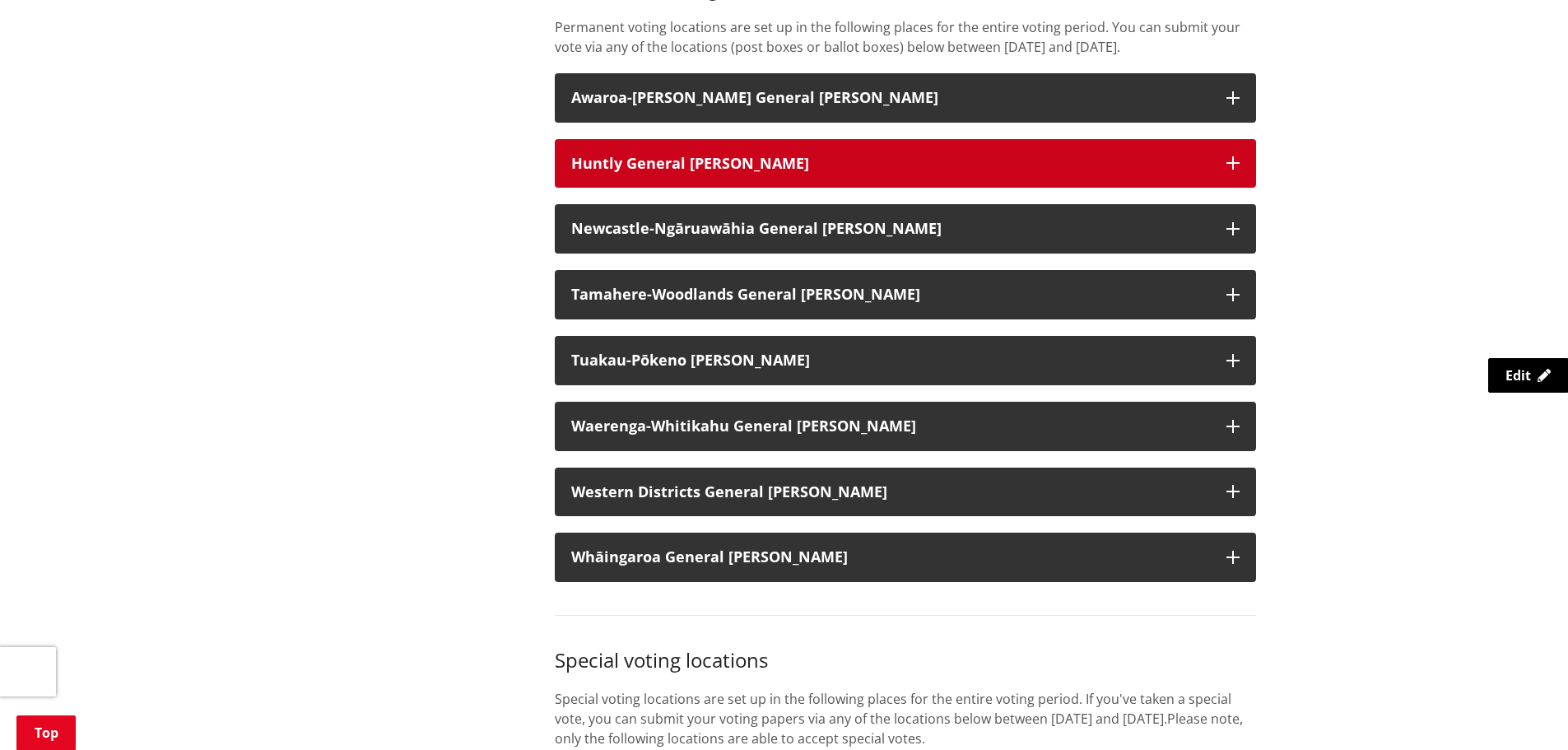
click at [767, 158] on h3 "Huntly General [PERSON_NAME]" at bounding box center [891, 164] width 639 height 16
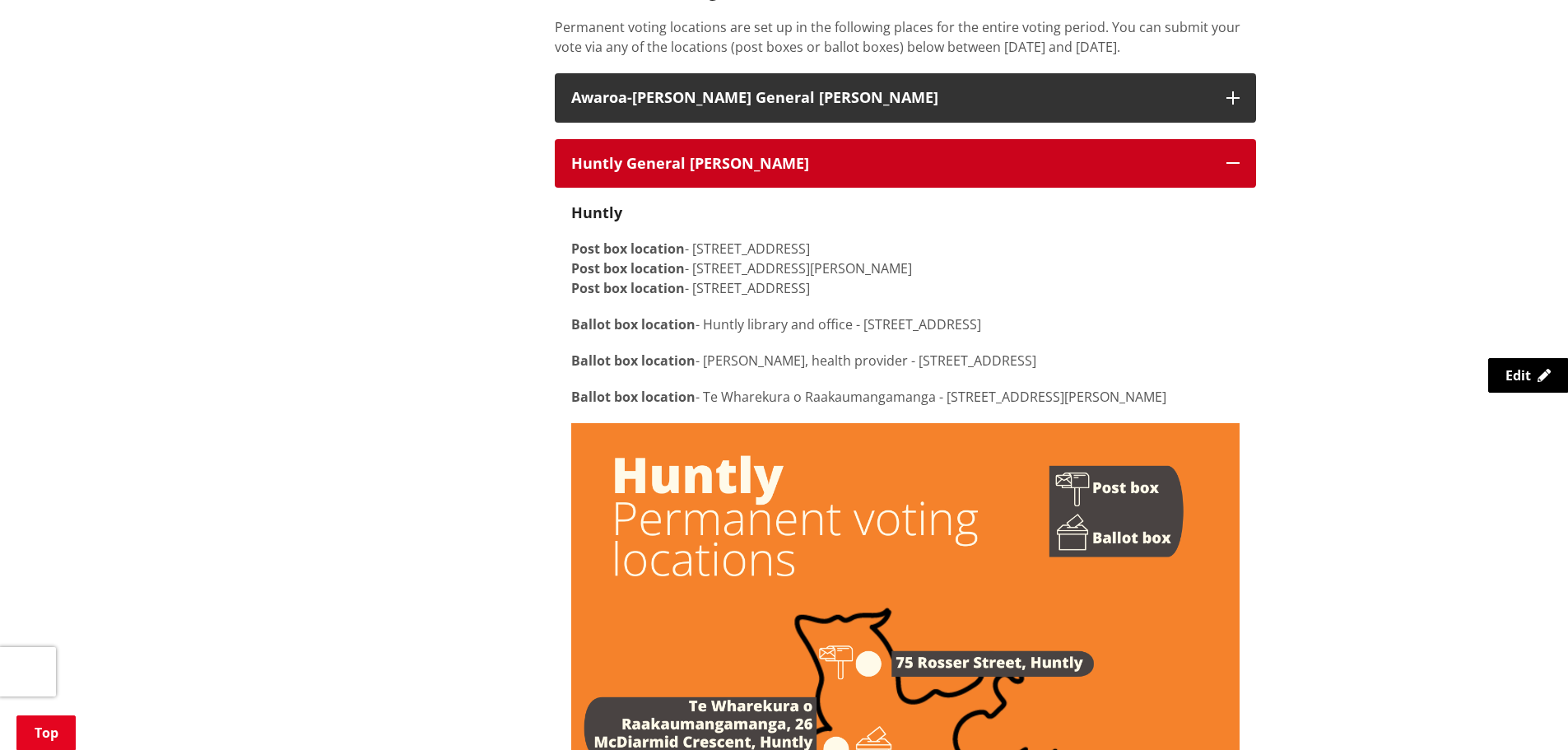
click at [759, 164] on h3 "Huntly General Ward" at bounding box center [891, 164] width 639 height 16
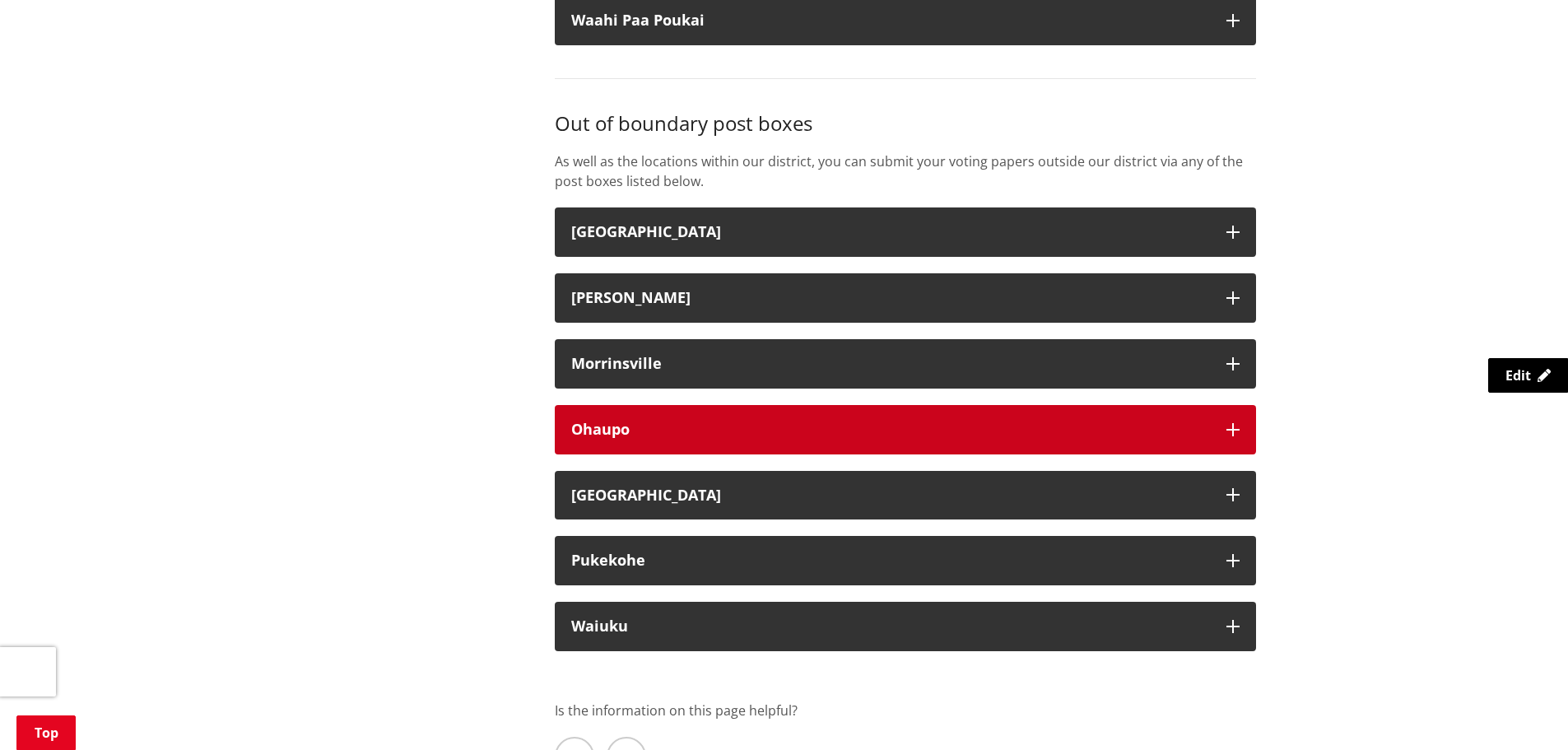
scroll to position [2718, 0]
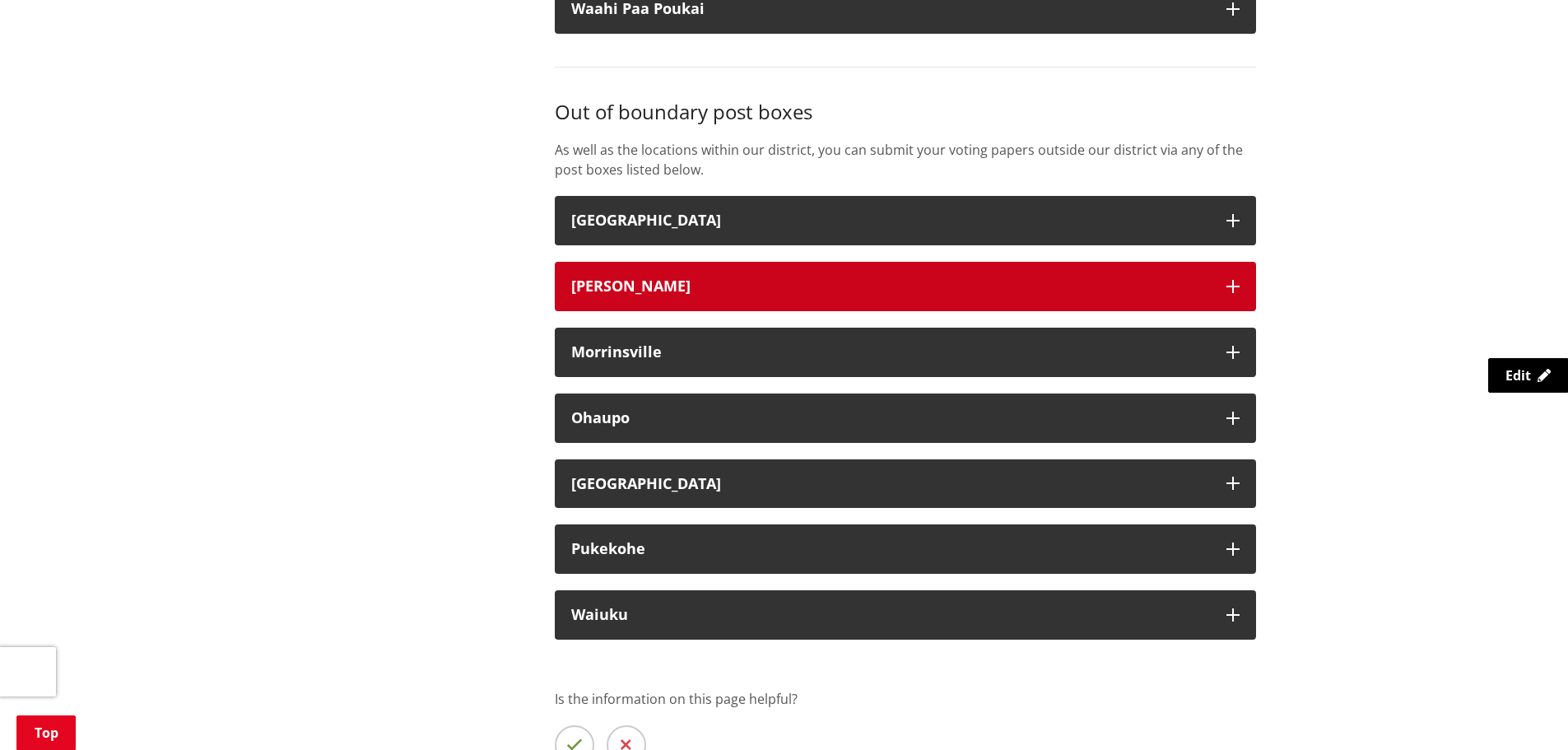
click at [668, 275] on button "Hamilton" at bounding box center [905, 286] width 702 height 49
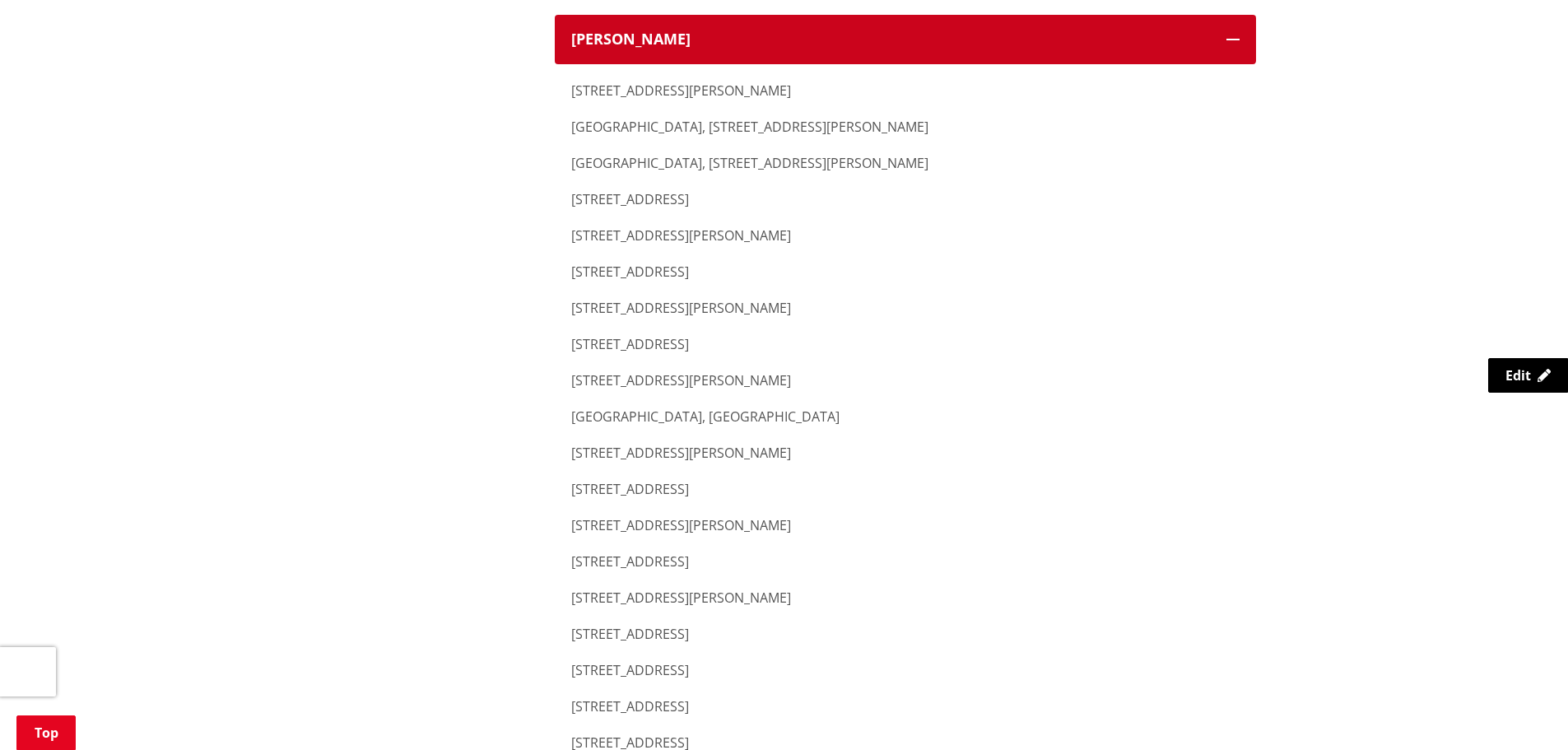
scroll to position [2635, 0]
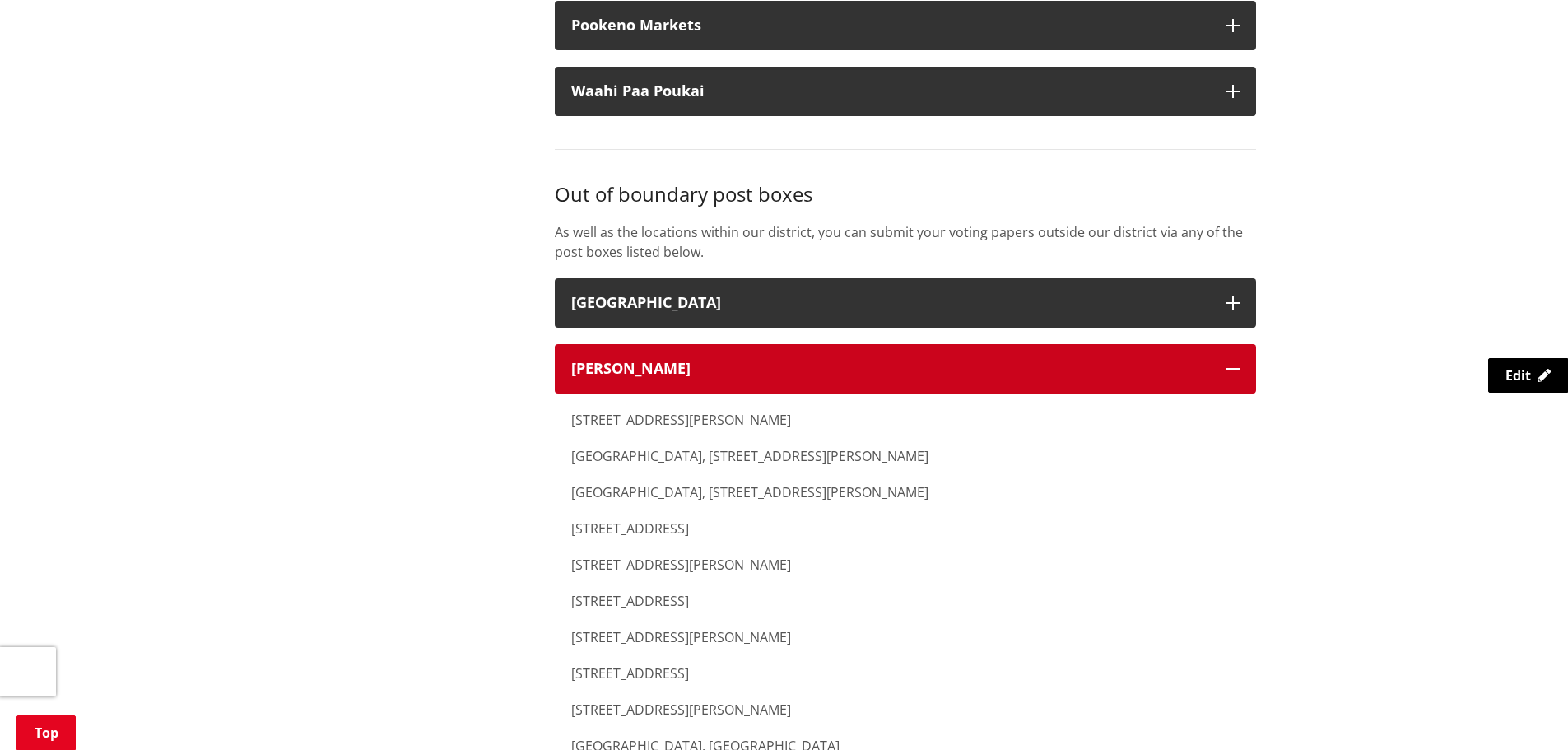
click at [677, 348] on button "[PERSON_NAME]" at bounding box center [905, 368] width 702 height 49
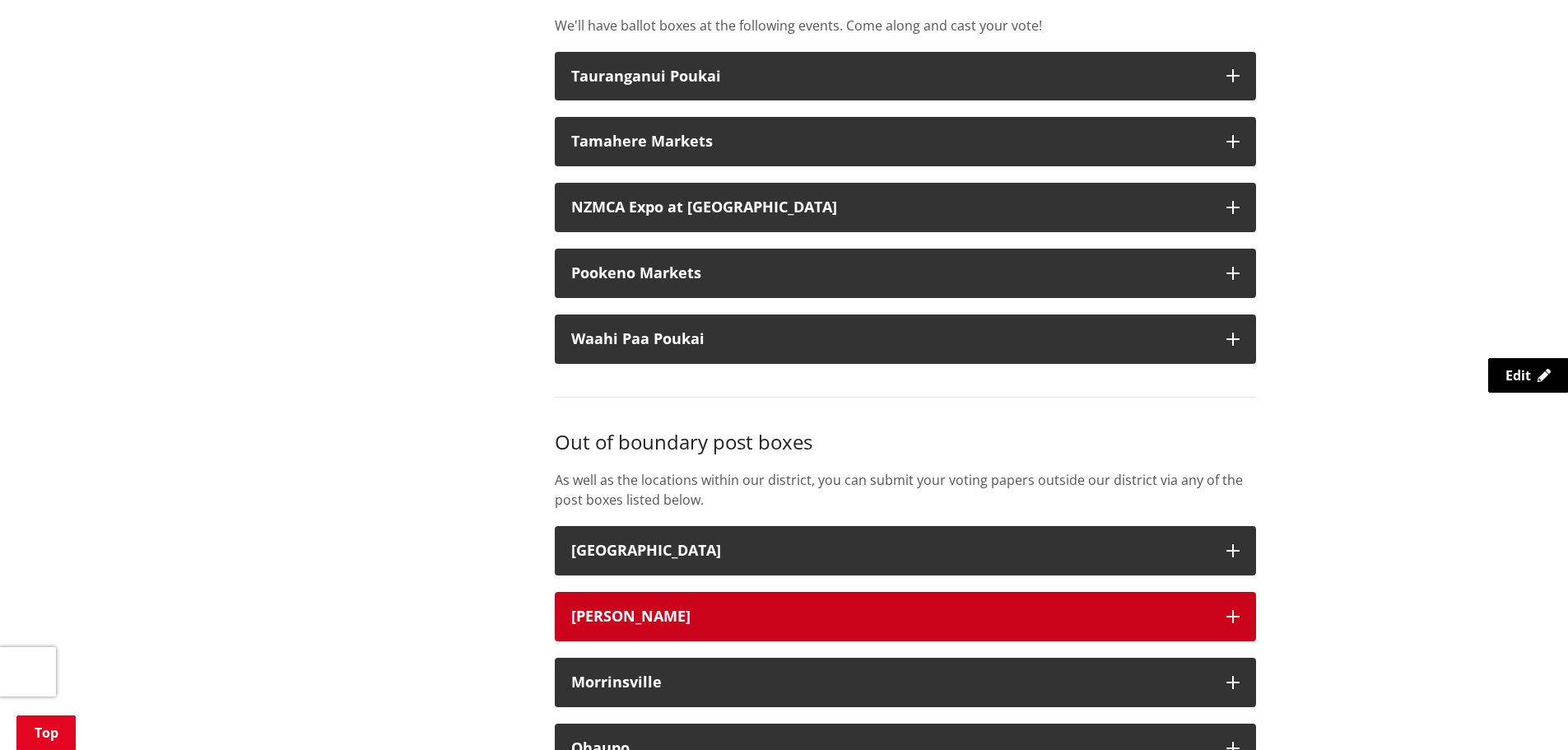
scroll to position [2553, 0]
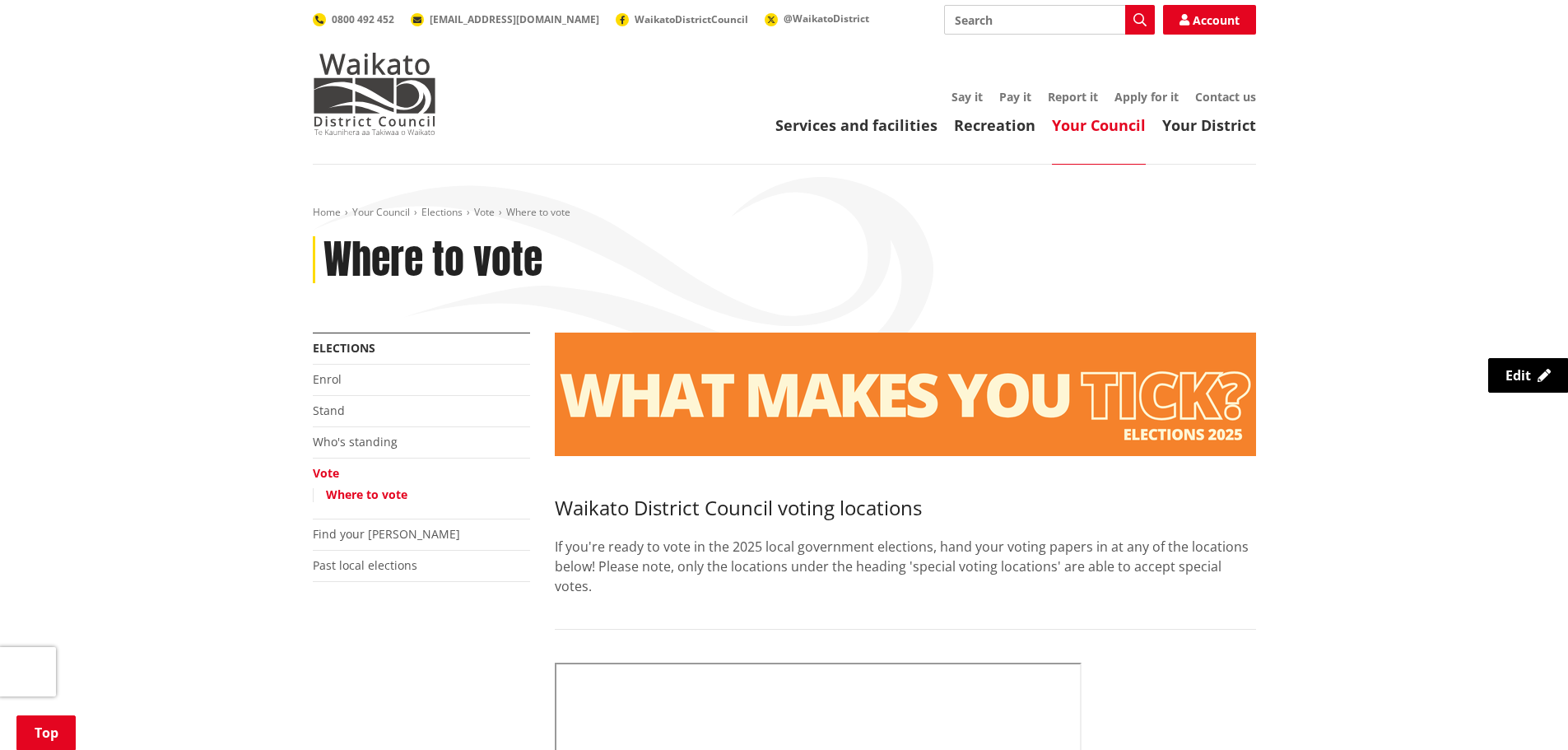
scroll to position [2553, 0]
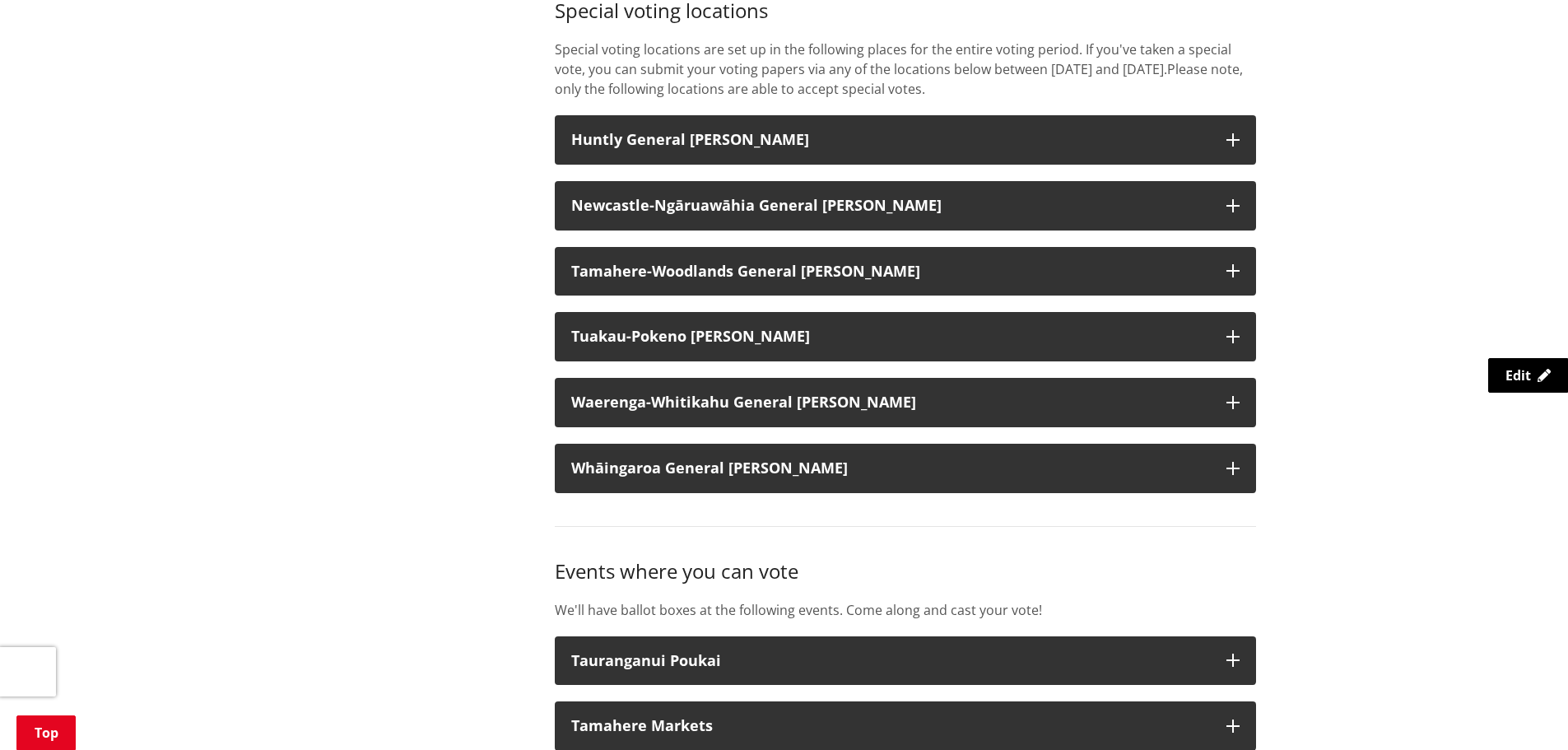
scroll to position [1729, 0]
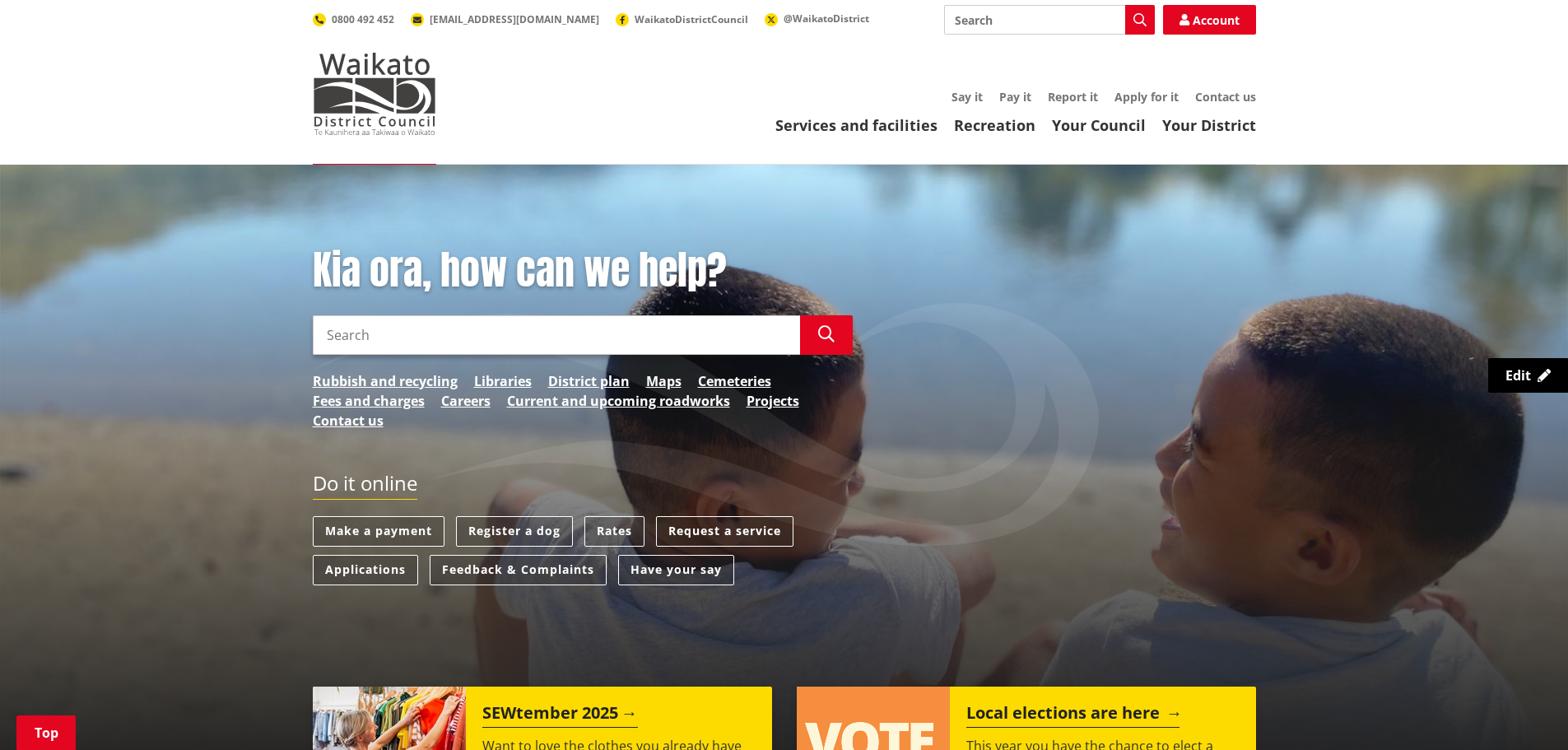
scroll to position [412, 0]
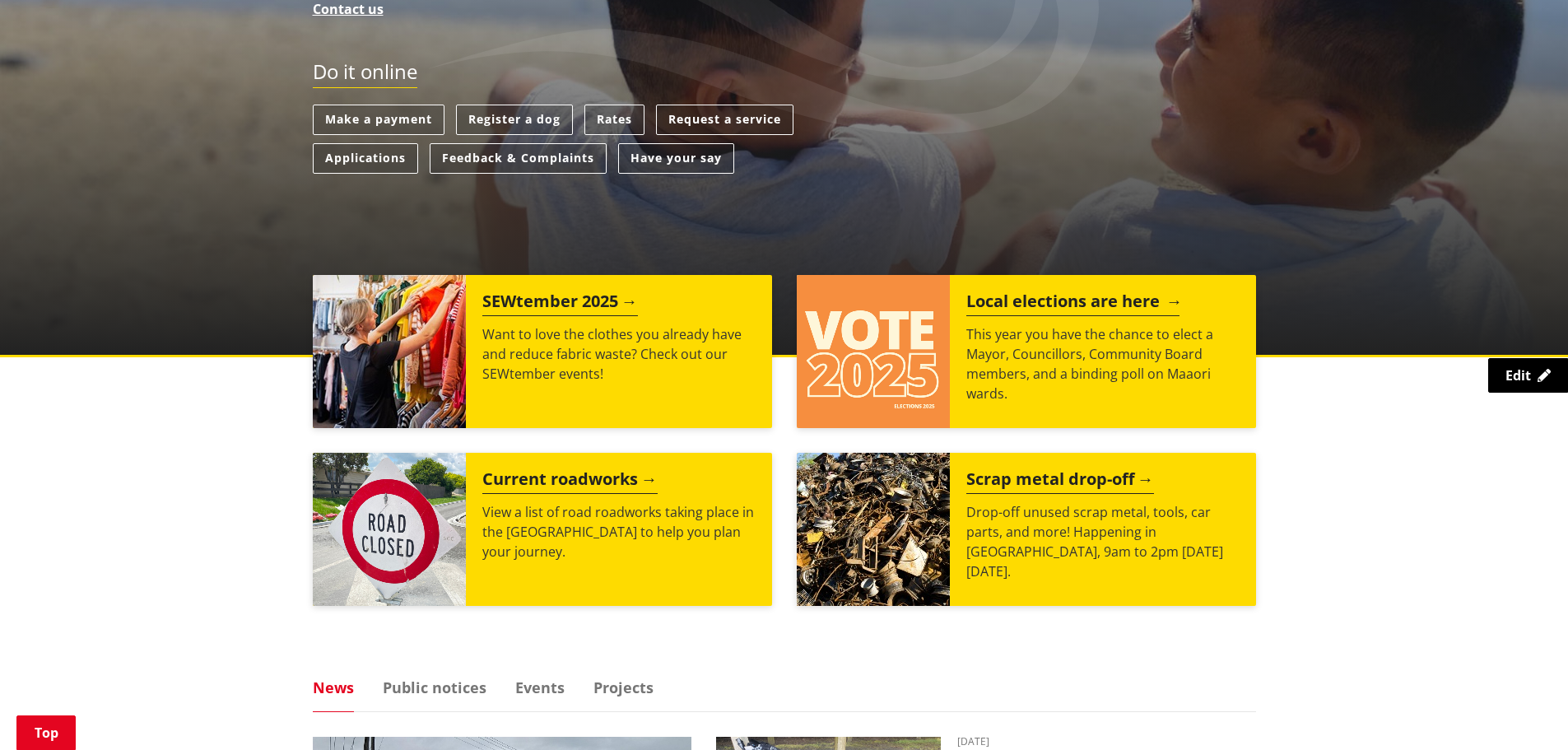
click at [905, 350] on img at bounding box center [874, 351] width 153 height 153
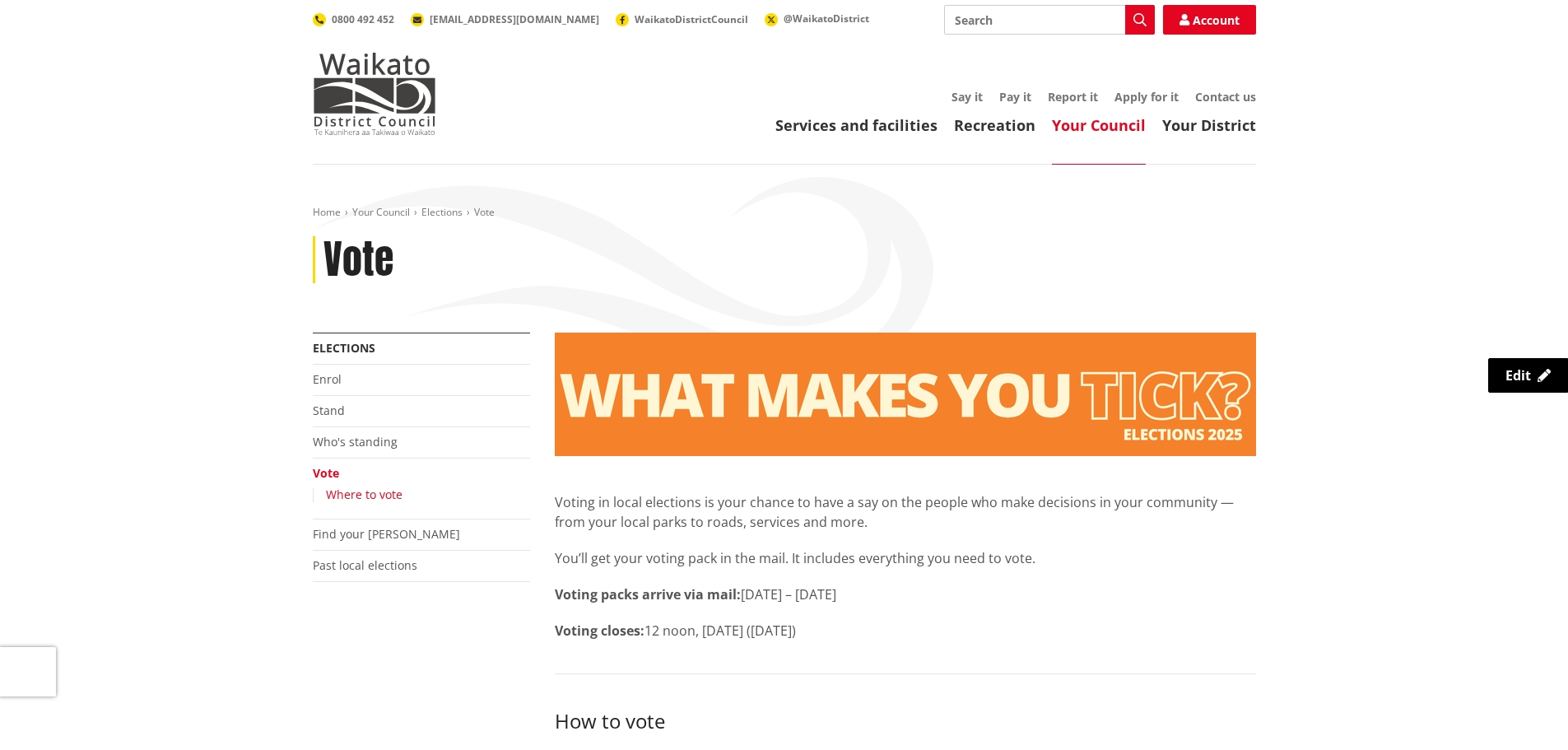
click at [346, 499] on link "Where to vote" at bounding box center [365, 495] width 77 height 16
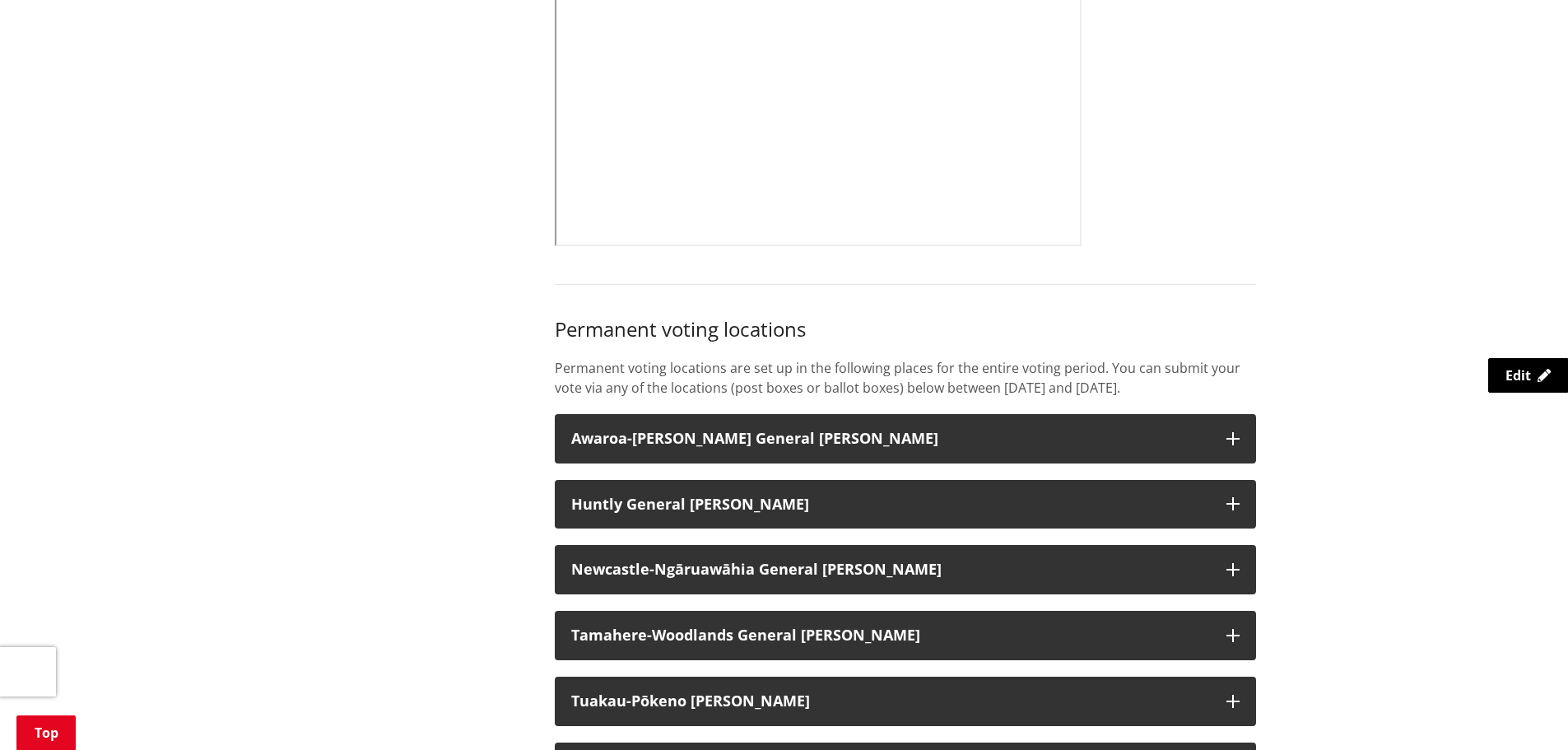
scroll to position [988, 0]
